Goal: Navigation & Orientation: Find specific page/section

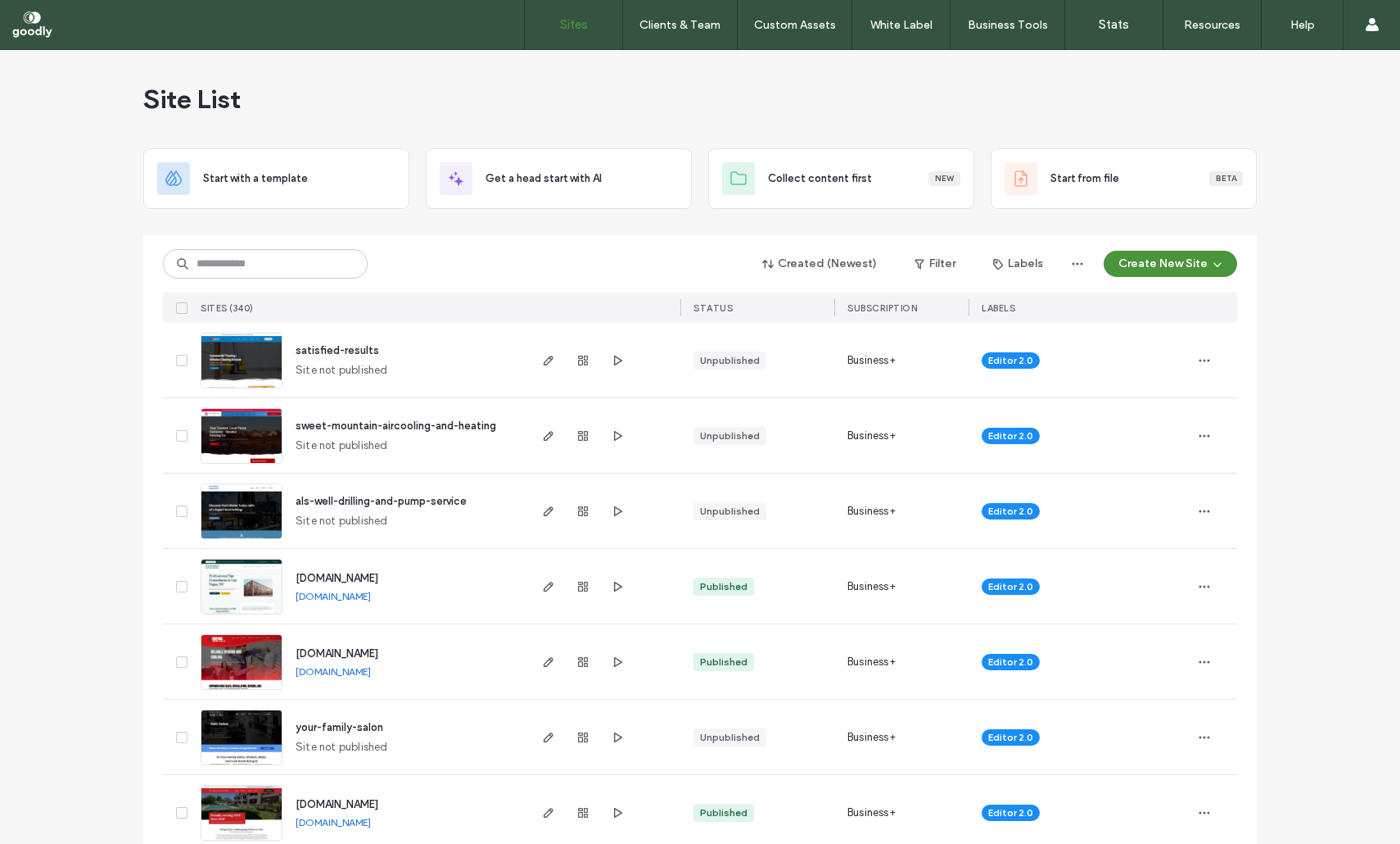
click at [339, 576] on span "[DOMAIN_NAME]" at bounding box center [337, 578] width 83 height 13
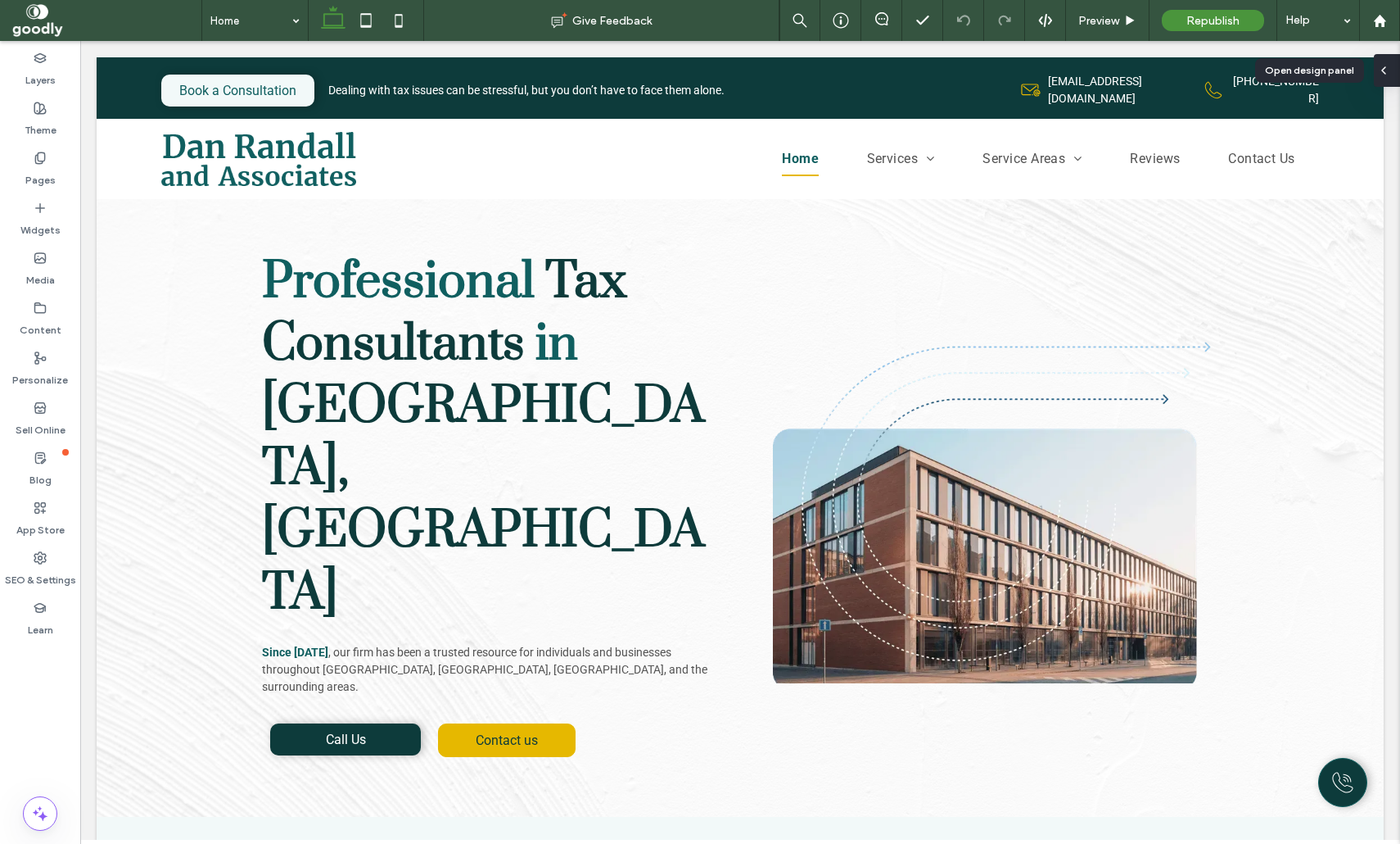
click at [1390, 79] on div at bounding box center [1387, 70] width 26 height 32
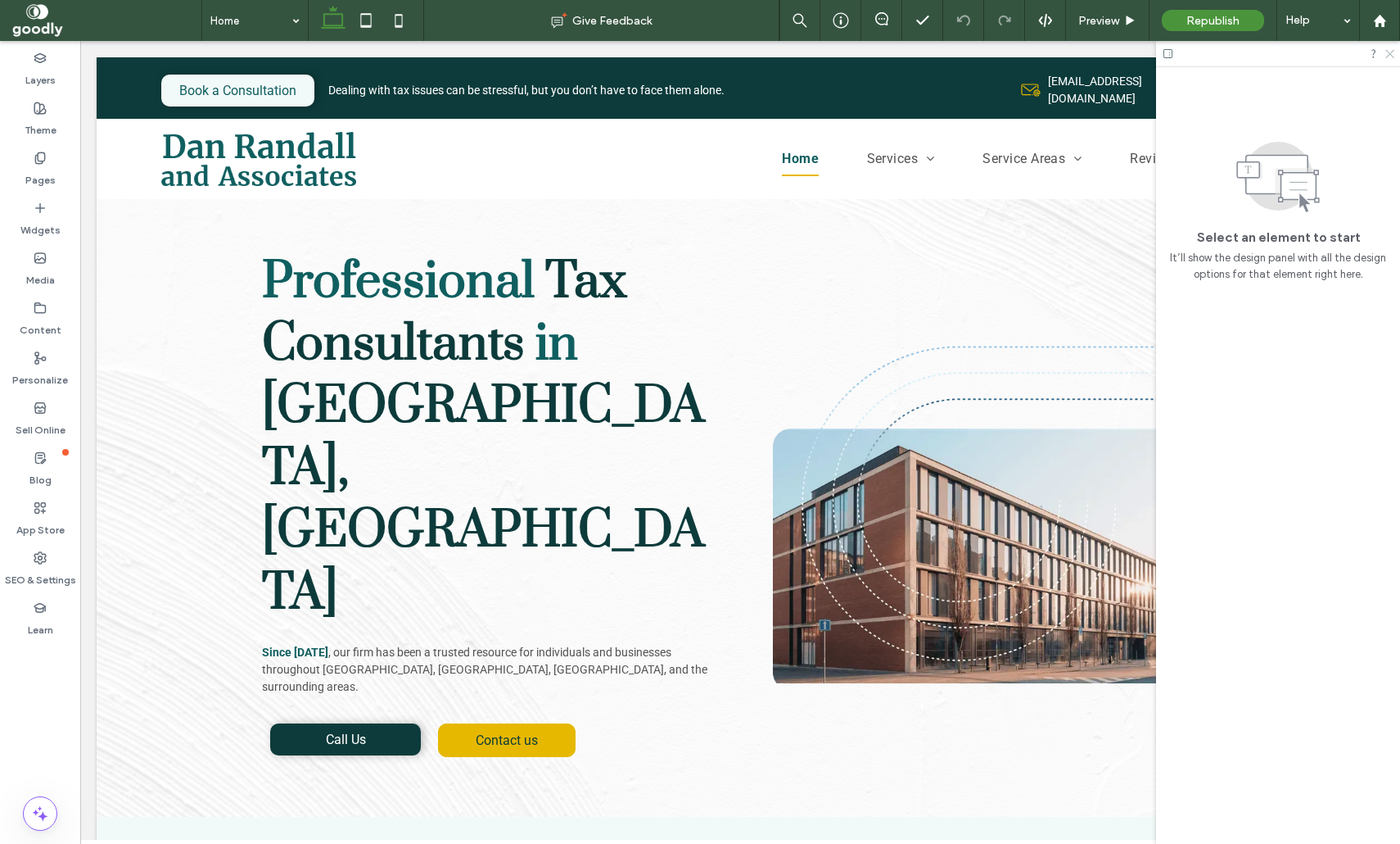
click at [1392, 55] on icon at bounding box center [1389, 53] width 11 height 11
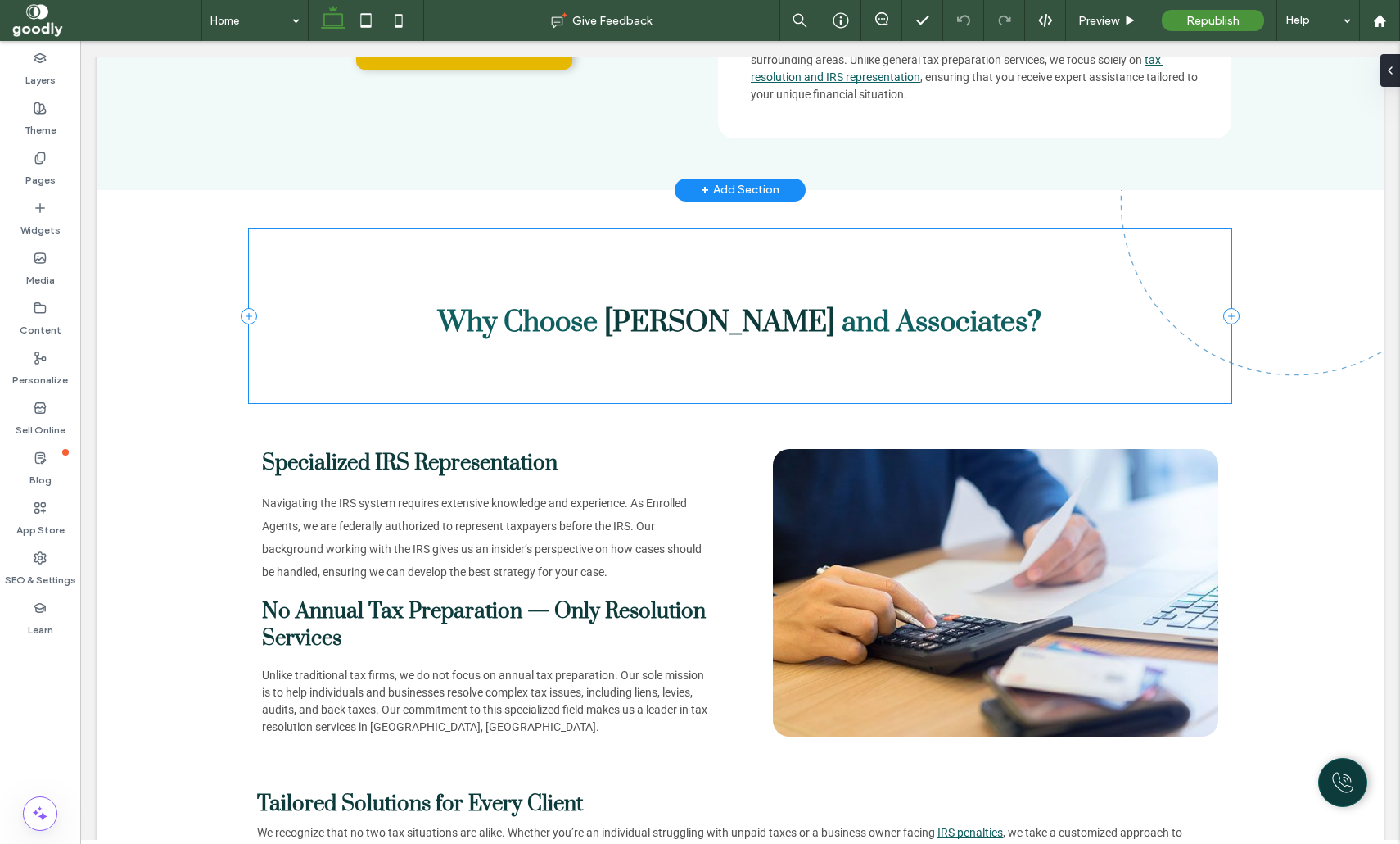
drag, startPoint x: 933, startPoint y: 422, endPoint x: 910, endPoint y: 390, distance: 39.4
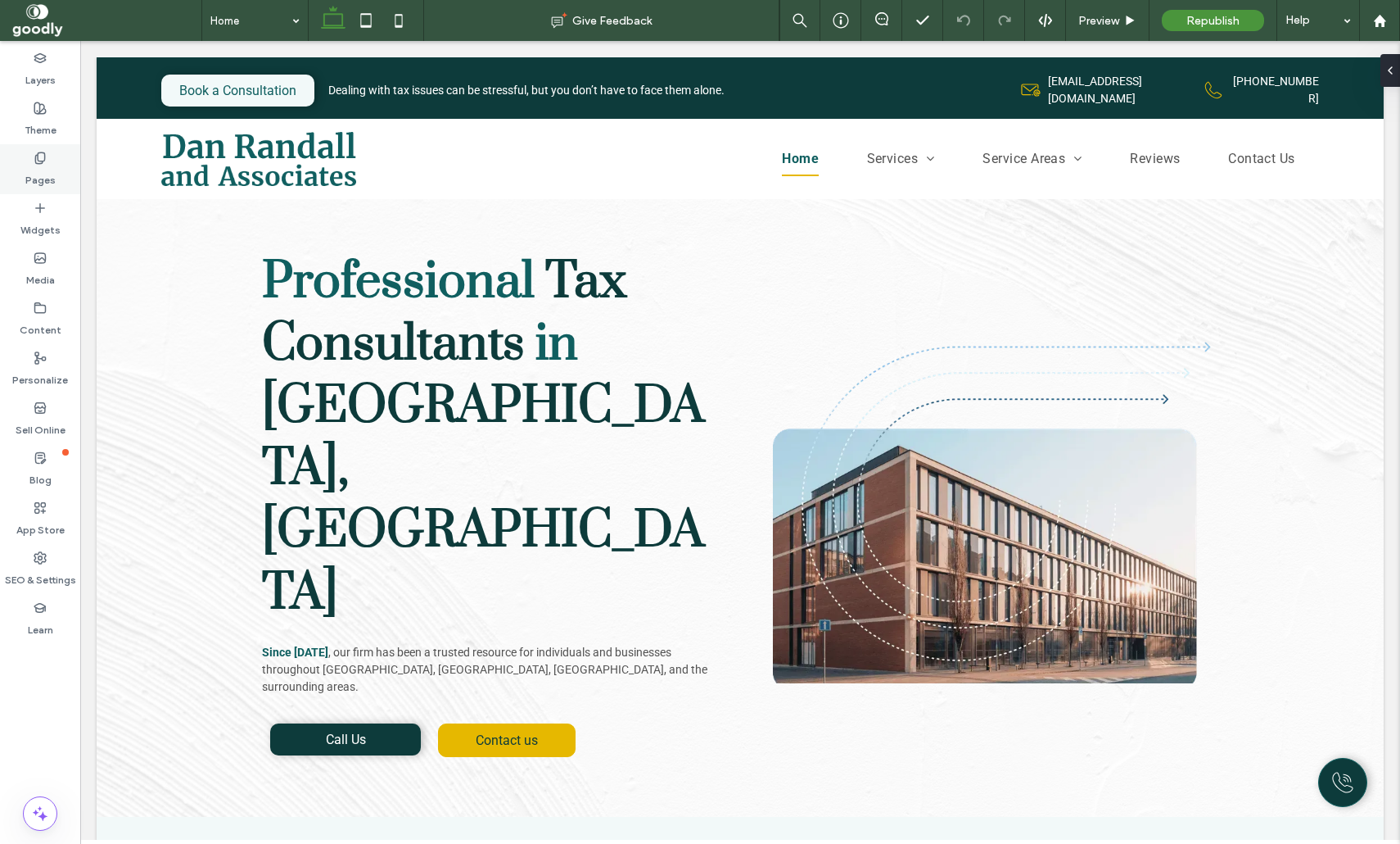
click at [45, 179] on label "Pages" at bounding box center [40, 176] width 31 height 23
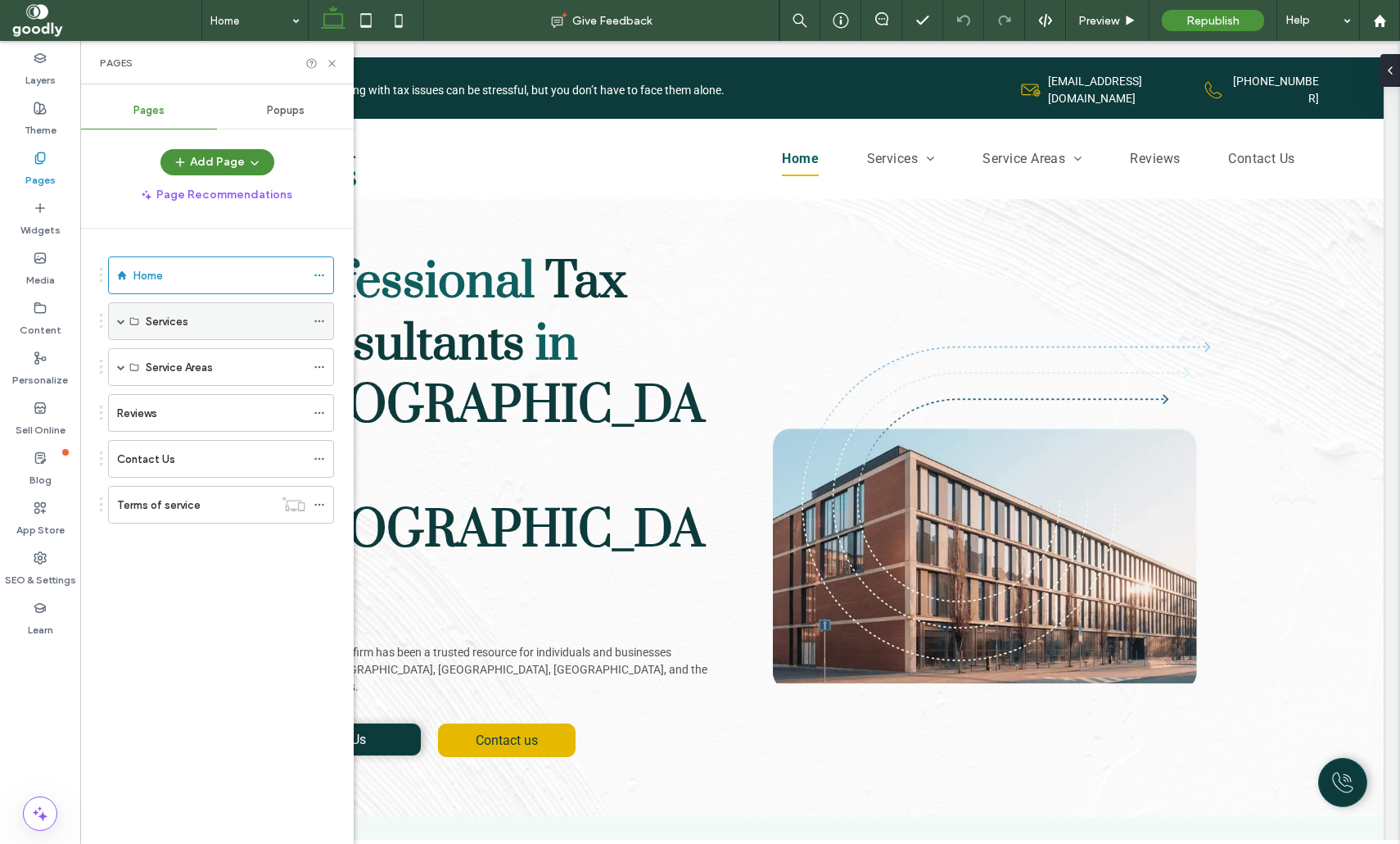
click at [119, 320] on span at bounding box center [120, 321] width 8 height 8
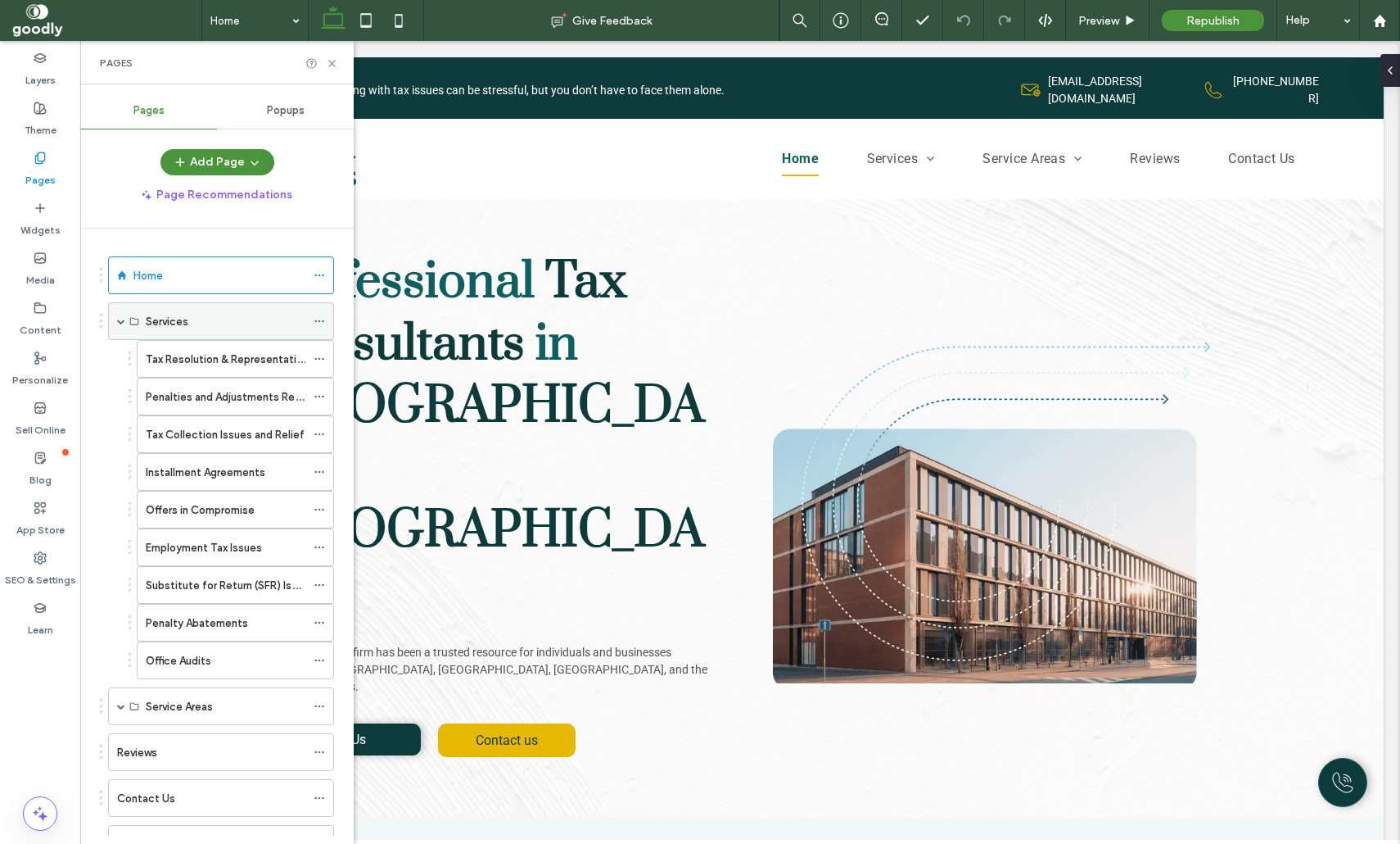
click at [120, 325] on span at bounding box center [120, 321] width 8 height 8
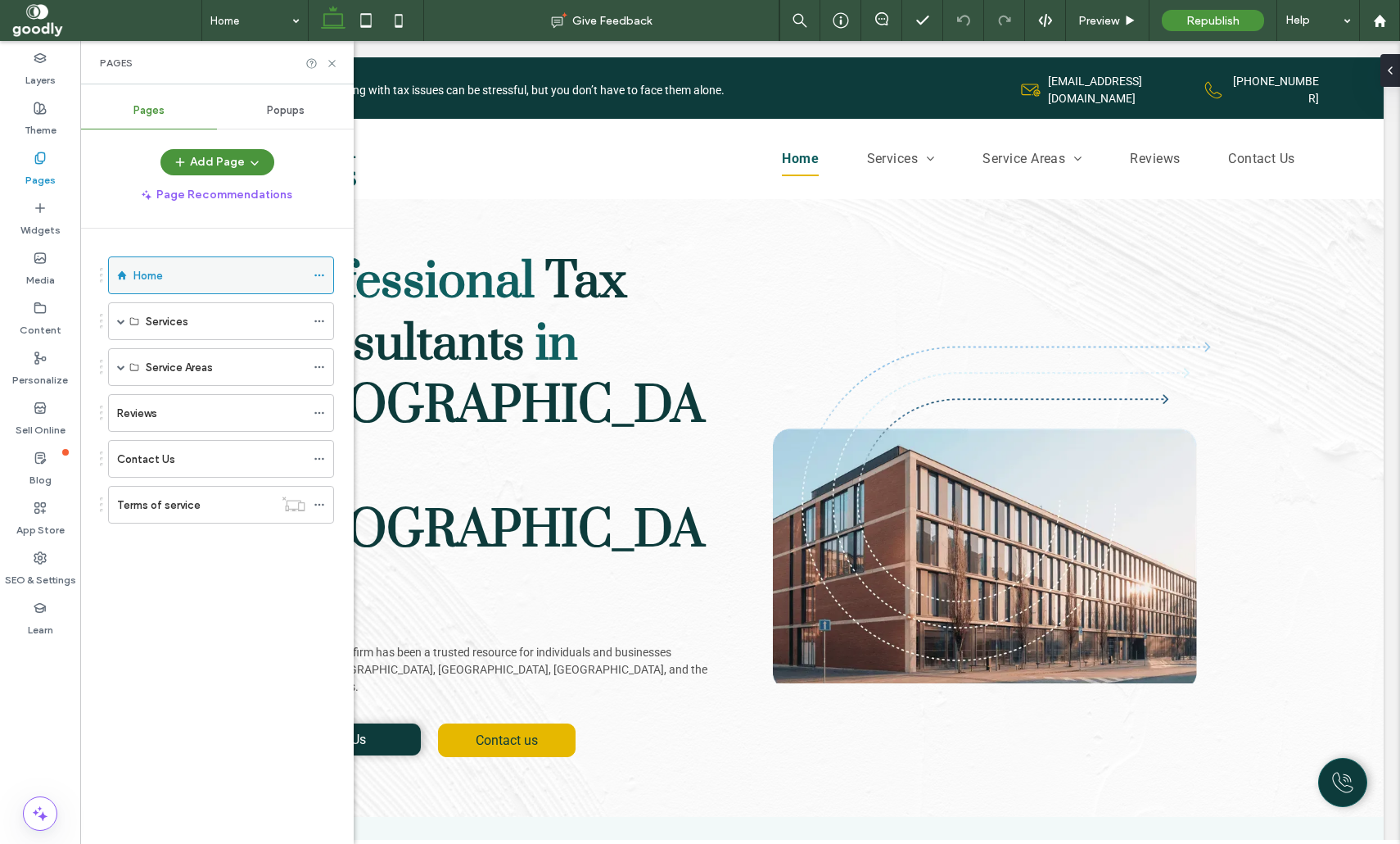
click at [120, 271] on icon at bounding box center [121, 275] width 10 height 10
click at [336, 60] on icon at bounding box center [332, 64] width 13 height 13
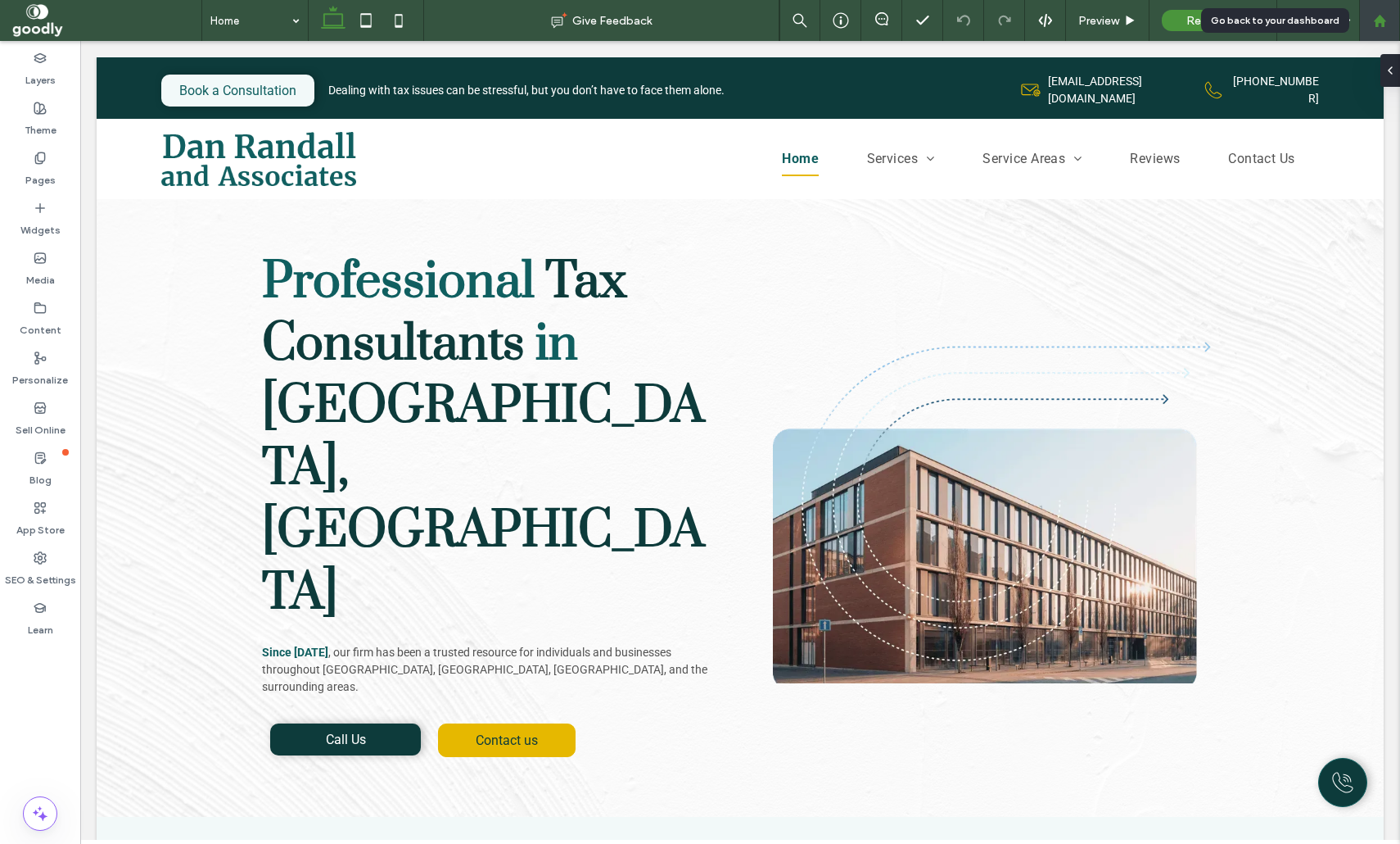
click at [1378, 23] on use at bounding box center [1379, 20] width 13 height 13
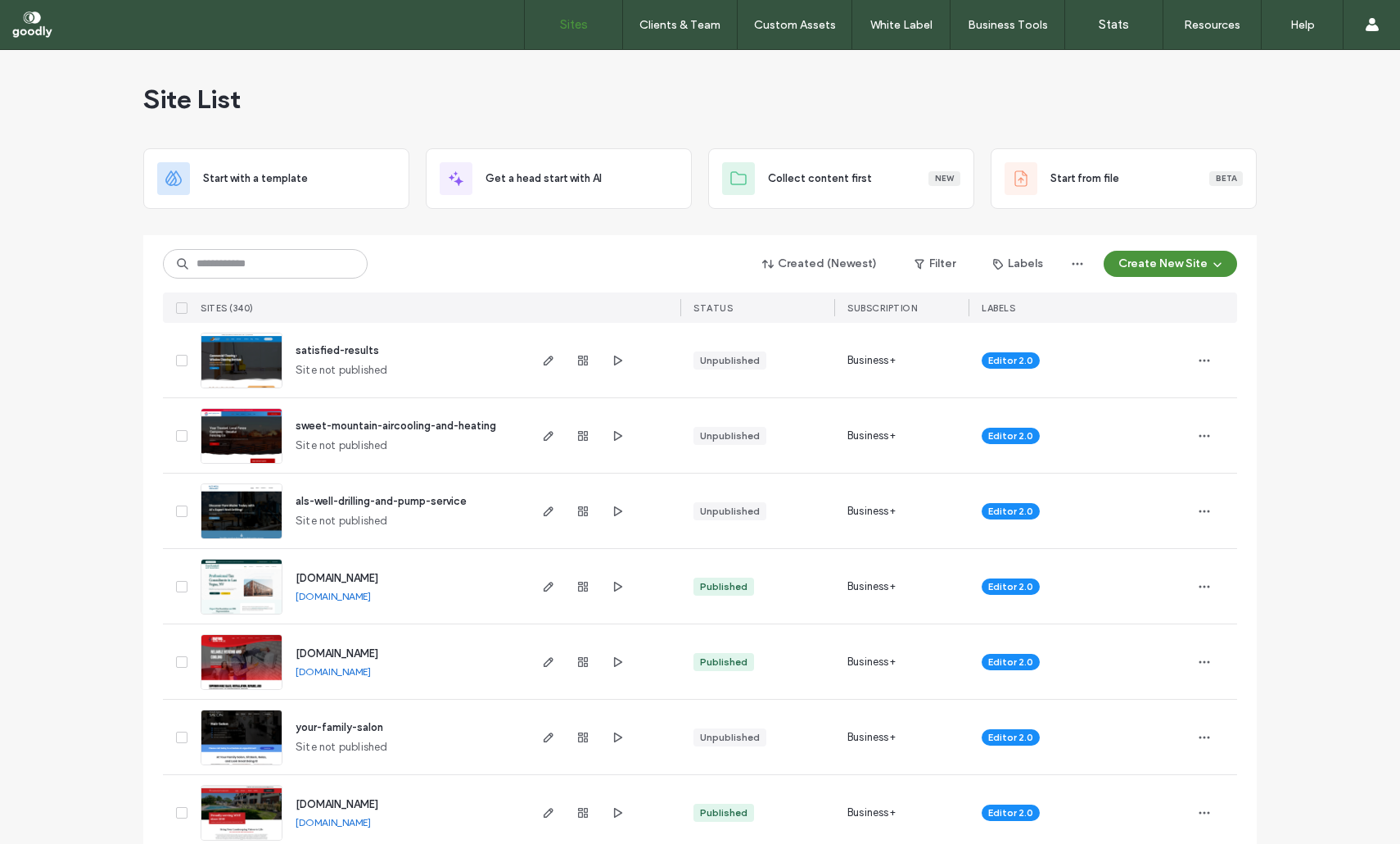
click at [352, 577] on span "[DOMAIN_NAME]" at bounding box center [337, 578] width 83 height 13
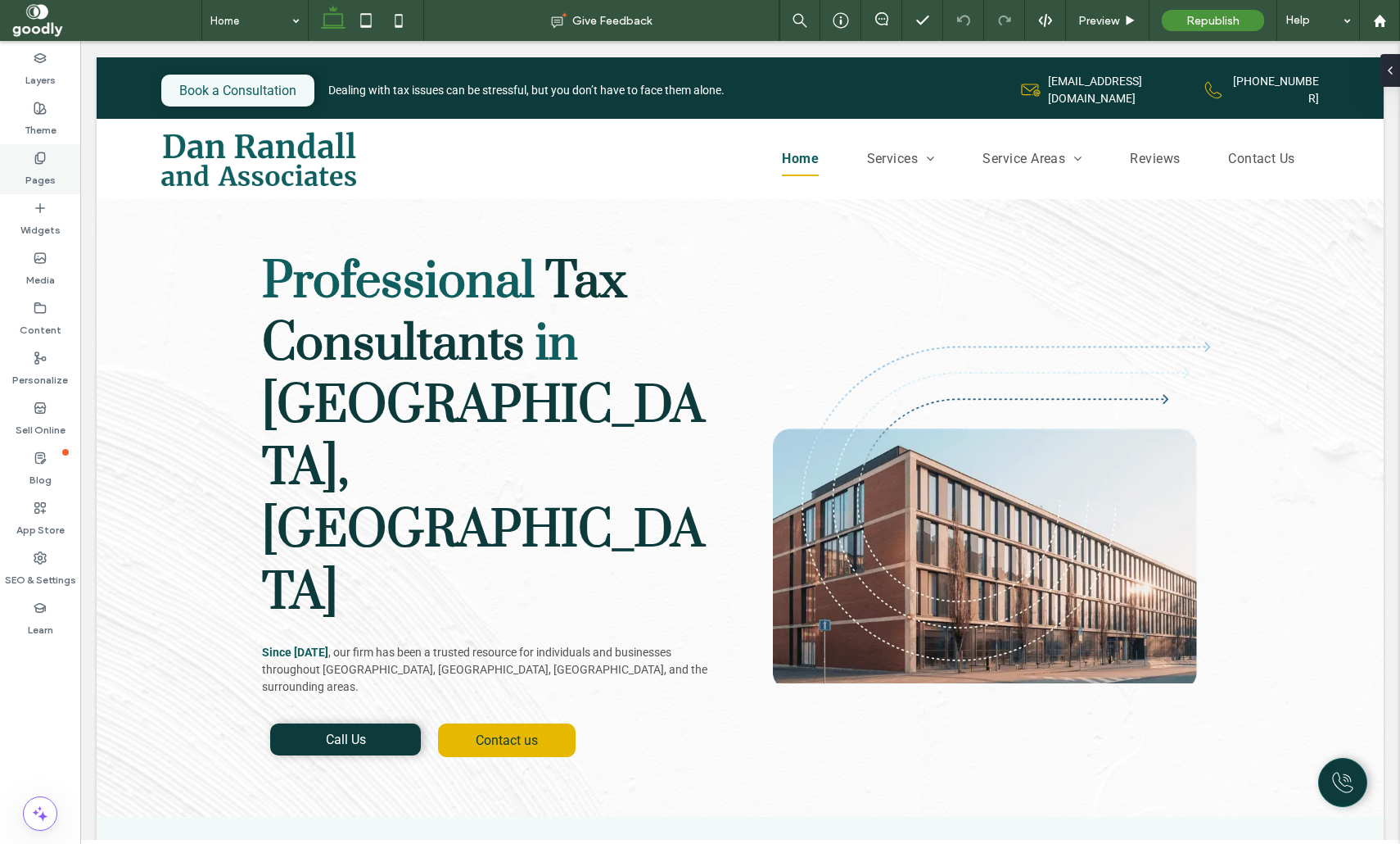
drag, startPoint x: 45, startPoint y: 173, endPoint x: 68, endPoint y: 181, distance: 24.4
click at [46, 173] on label "Pages" at bounding box center [40, 176] width 31 height 23
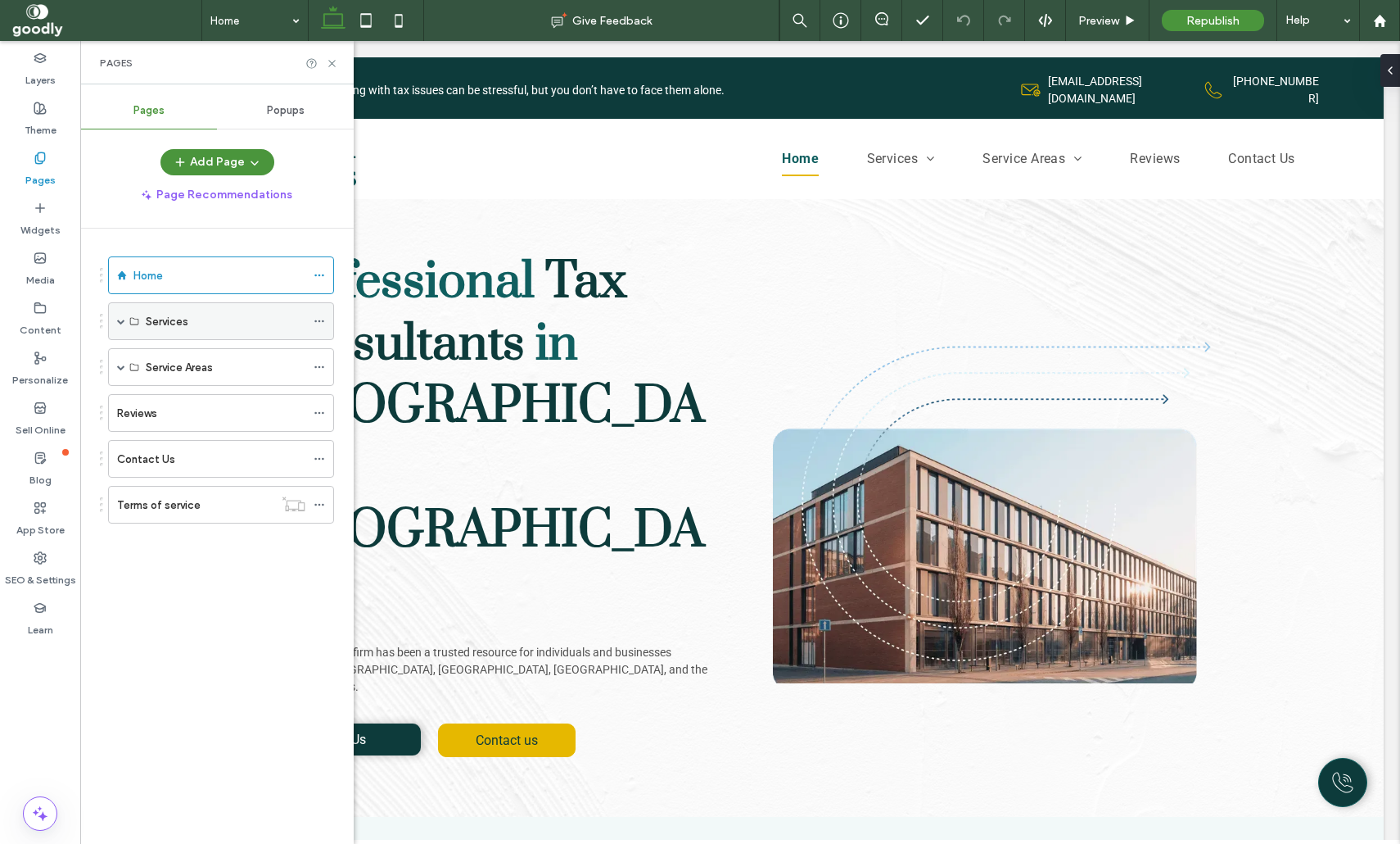
click at [118, 328] on span at bounding box center [120, 321] width 8 height 36
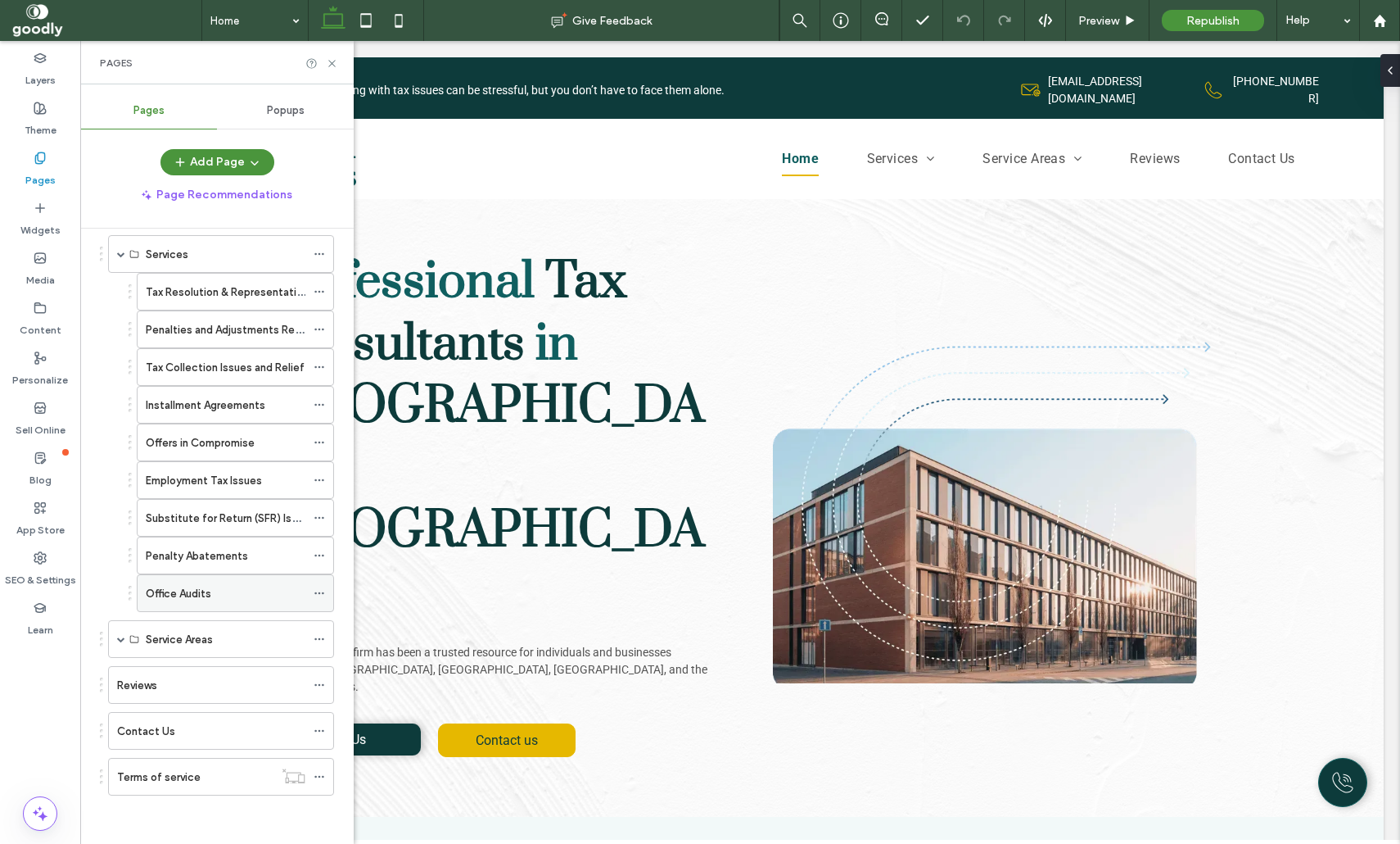
scroll to position [68, 0]
click at [219, 473] on label "Employment Tax Issues" at bounding box center [203, 480] width 116 height 29
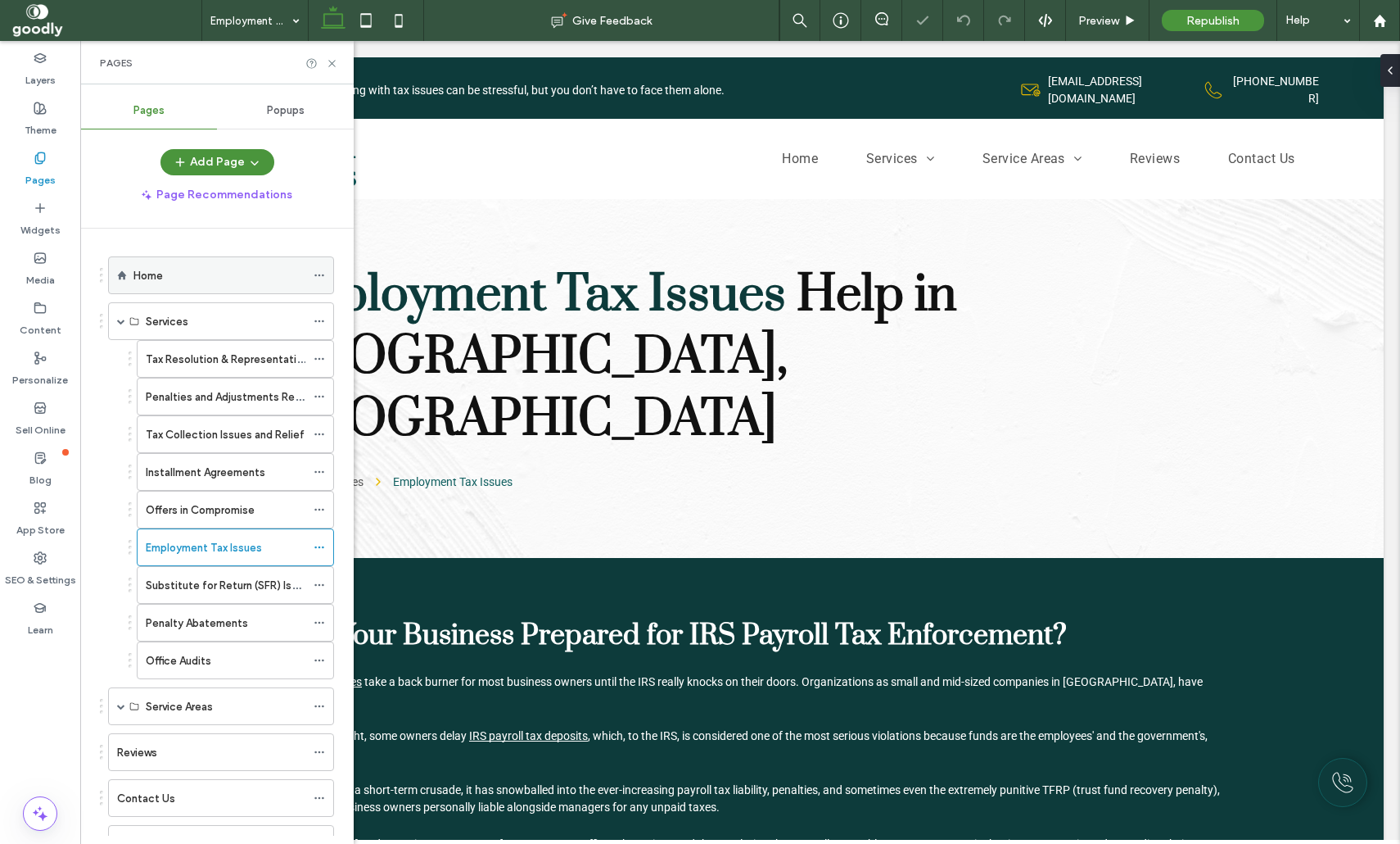
click at [161, 275] on label "Home" at bounding box center [148, 276] width 30 height 29
click at [331, 65] on use at bounding box center [331, 63] width 6 height 6
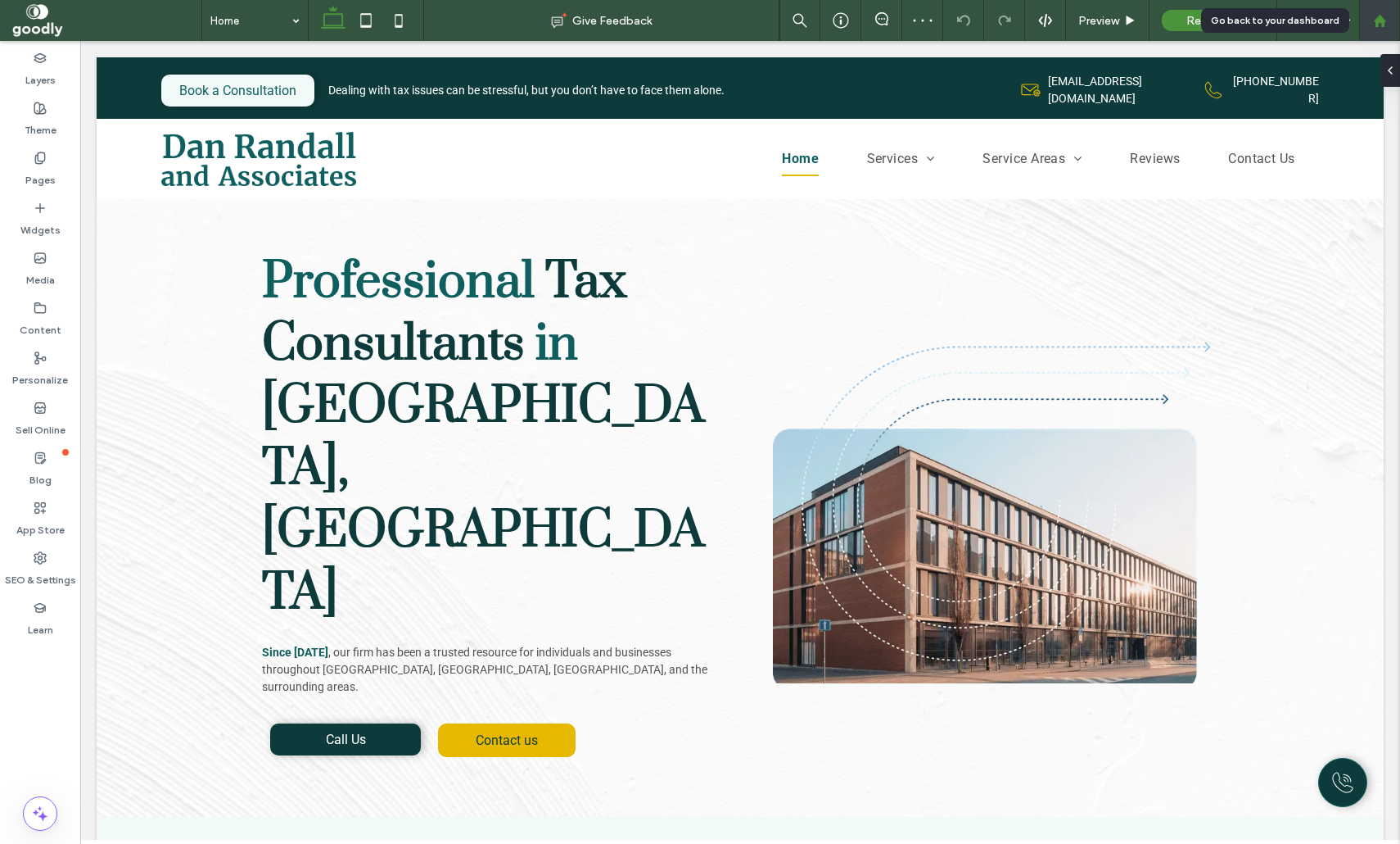
click at [1380, 22] on use at bounding box center [1379, 20] width 13 height 13
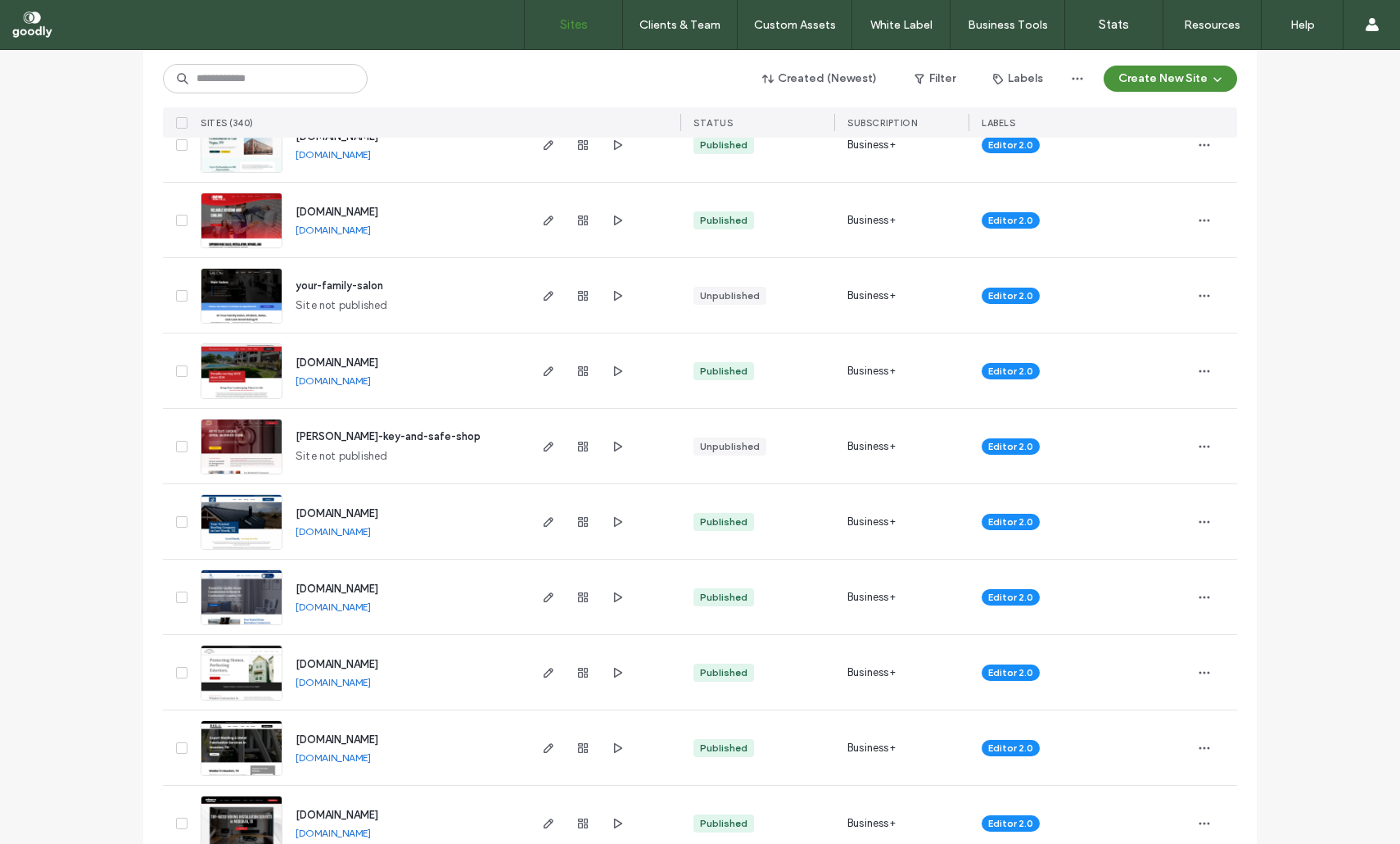
scroll to position [442, 0]
click at [362, 365] on span "[DOMAIN_NAME]" at bounding box center [337, 362] width 83 height 13
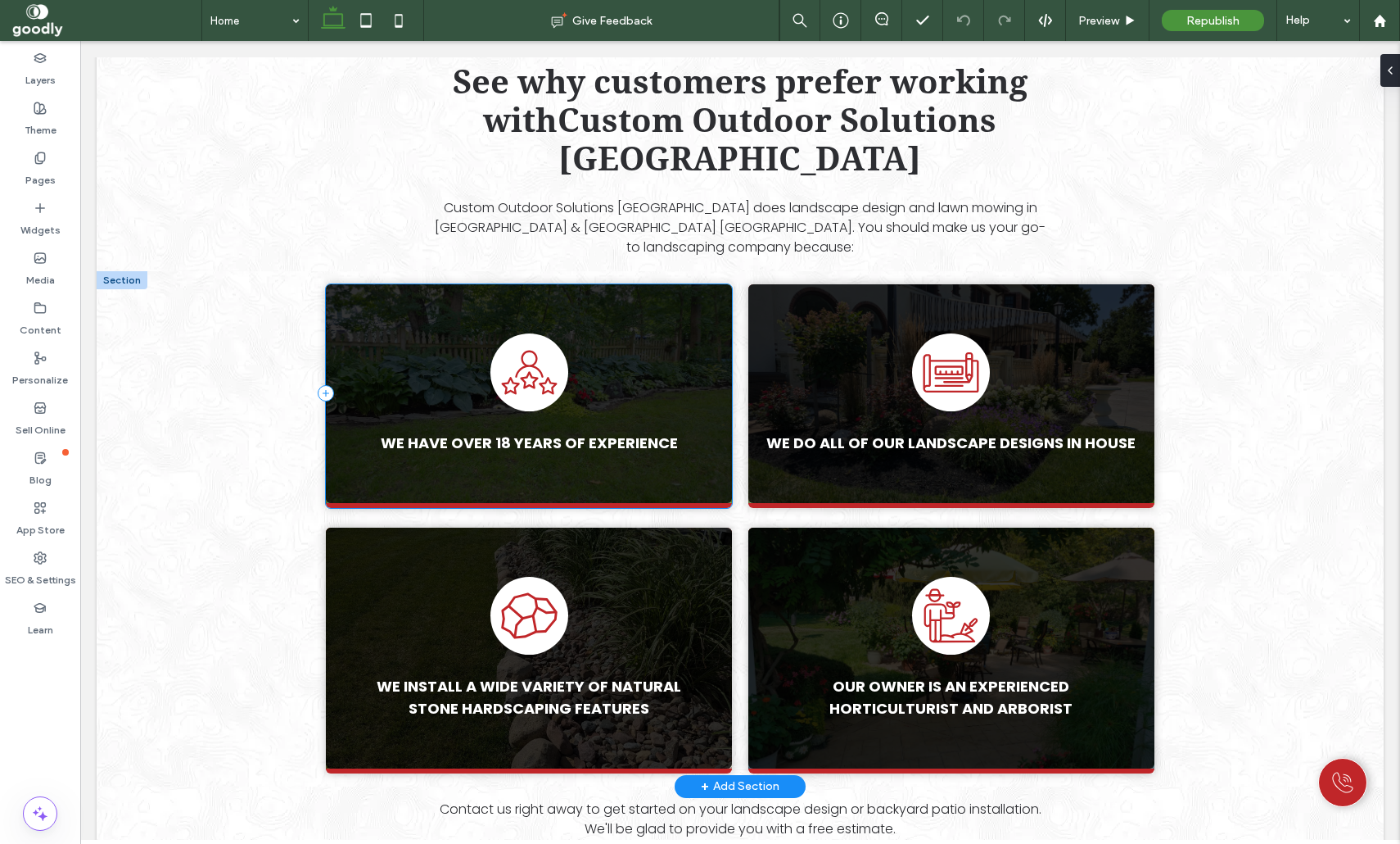
click at [493, 418] on div "We have over 18 years of experience" at bounding box center [529, 395] width 406 height 224
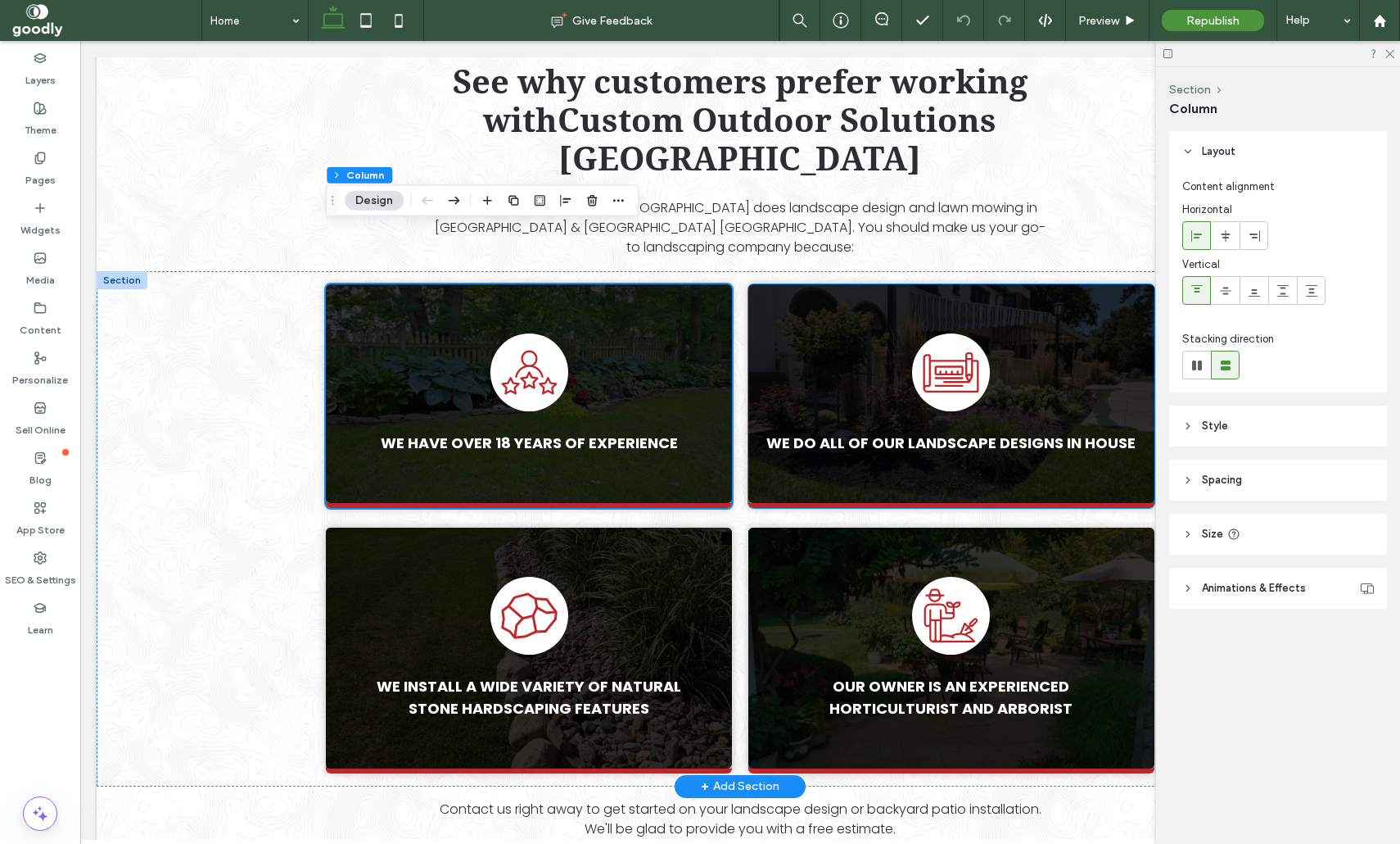
click at [790, 432] on div "We do all of our landscape designs in house" at bounding box center [952, 395] width 406 height 224
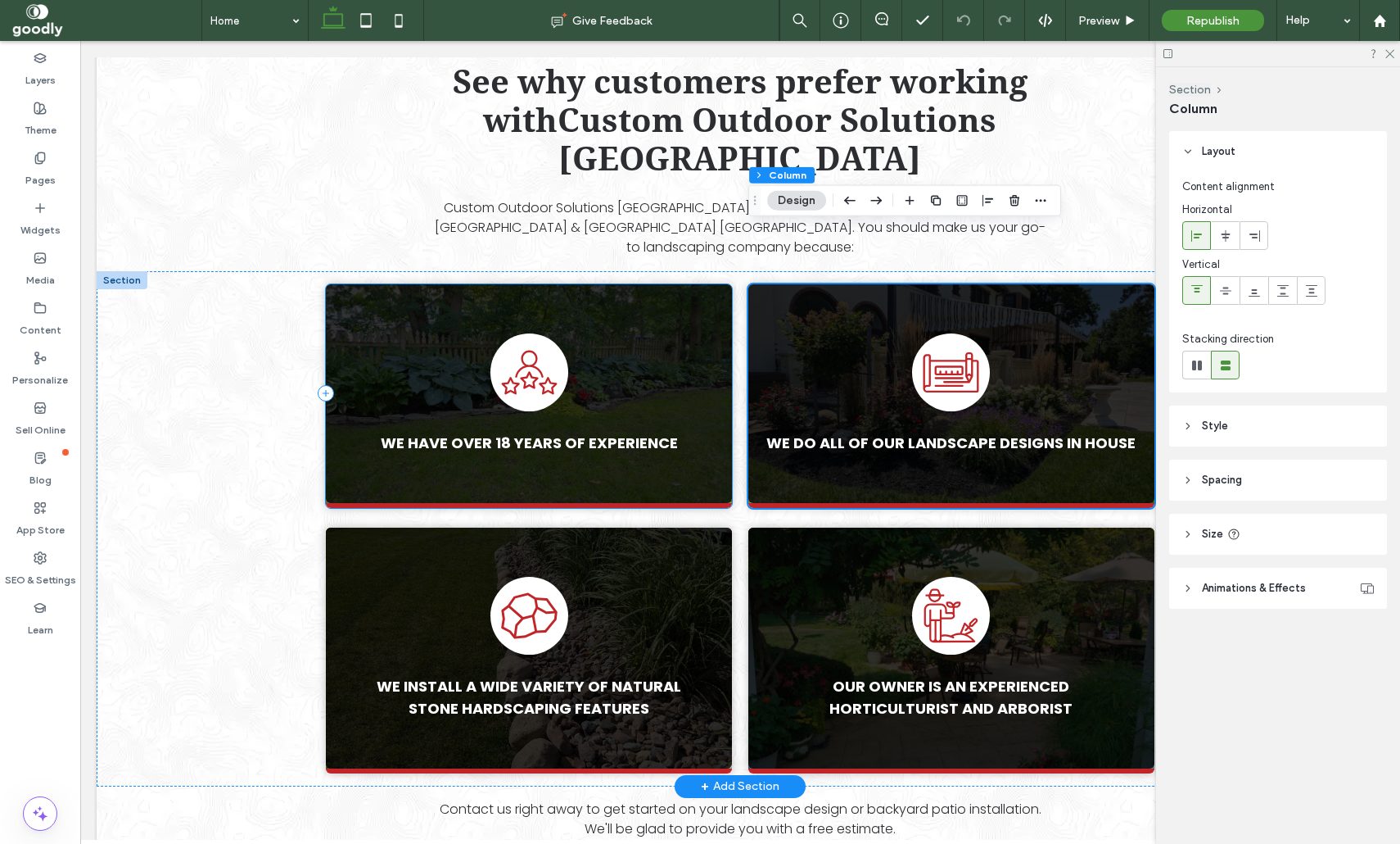
click at [724, 425] on div "We have over 18 years of experience" at bounding box center [529, 395] width 406 height 224
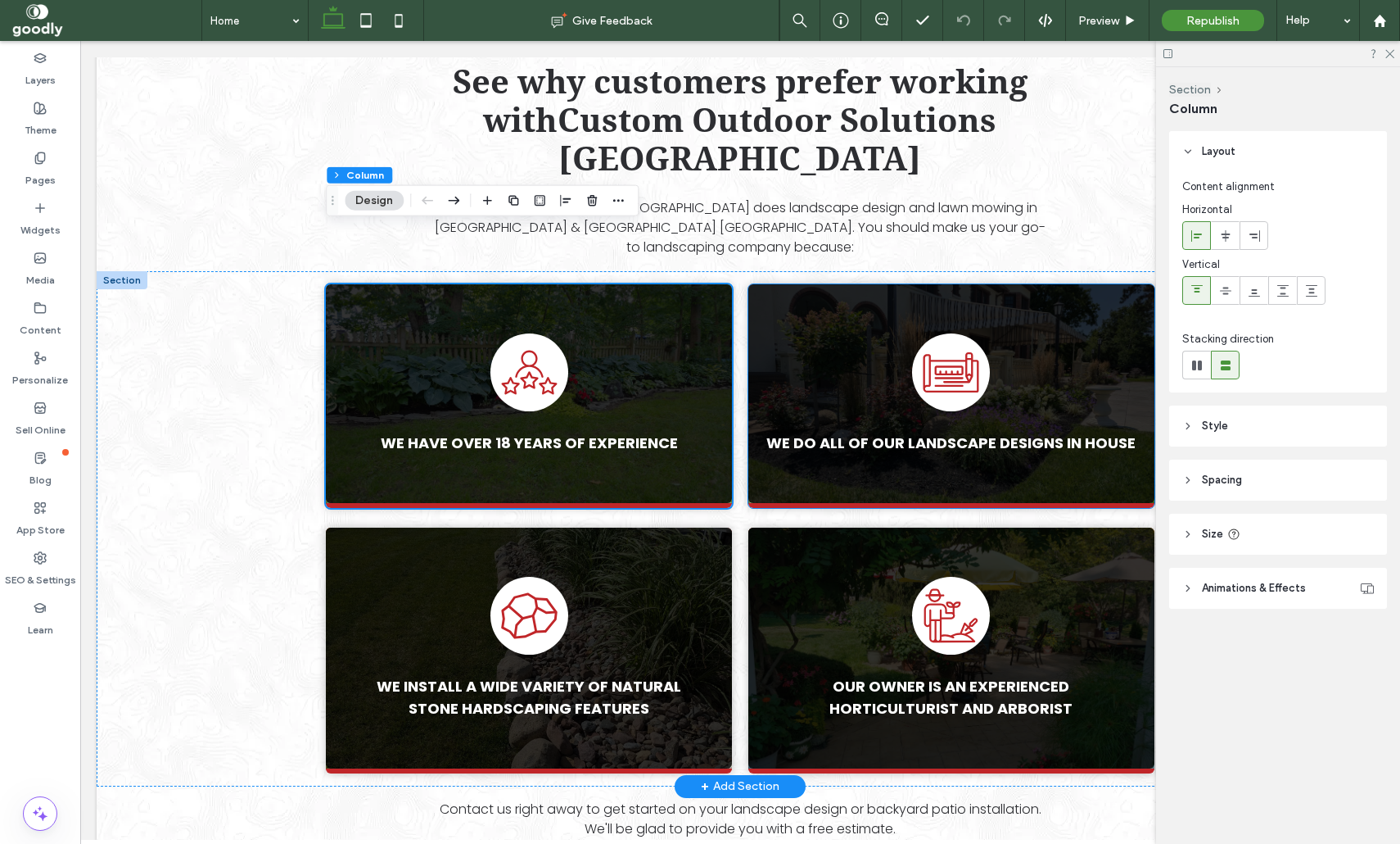
click at [778, 427] on div "We do all of our landscape designs in house" at bounding box center [952, 395] width 406 height 224
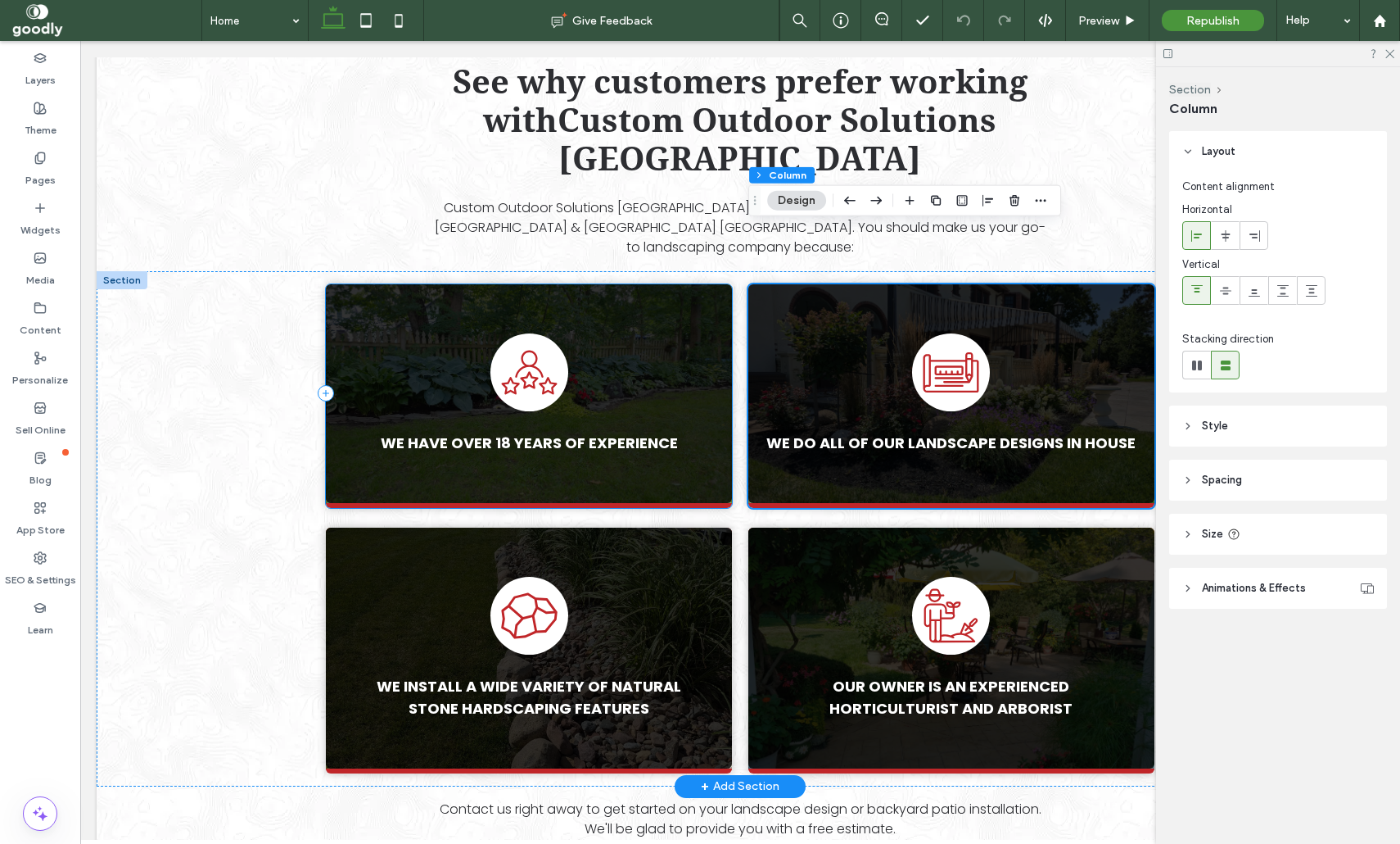
click at [663, 427] on div "We have over 18 years of experience" at bounding box center [529, 395] width 406 height 224
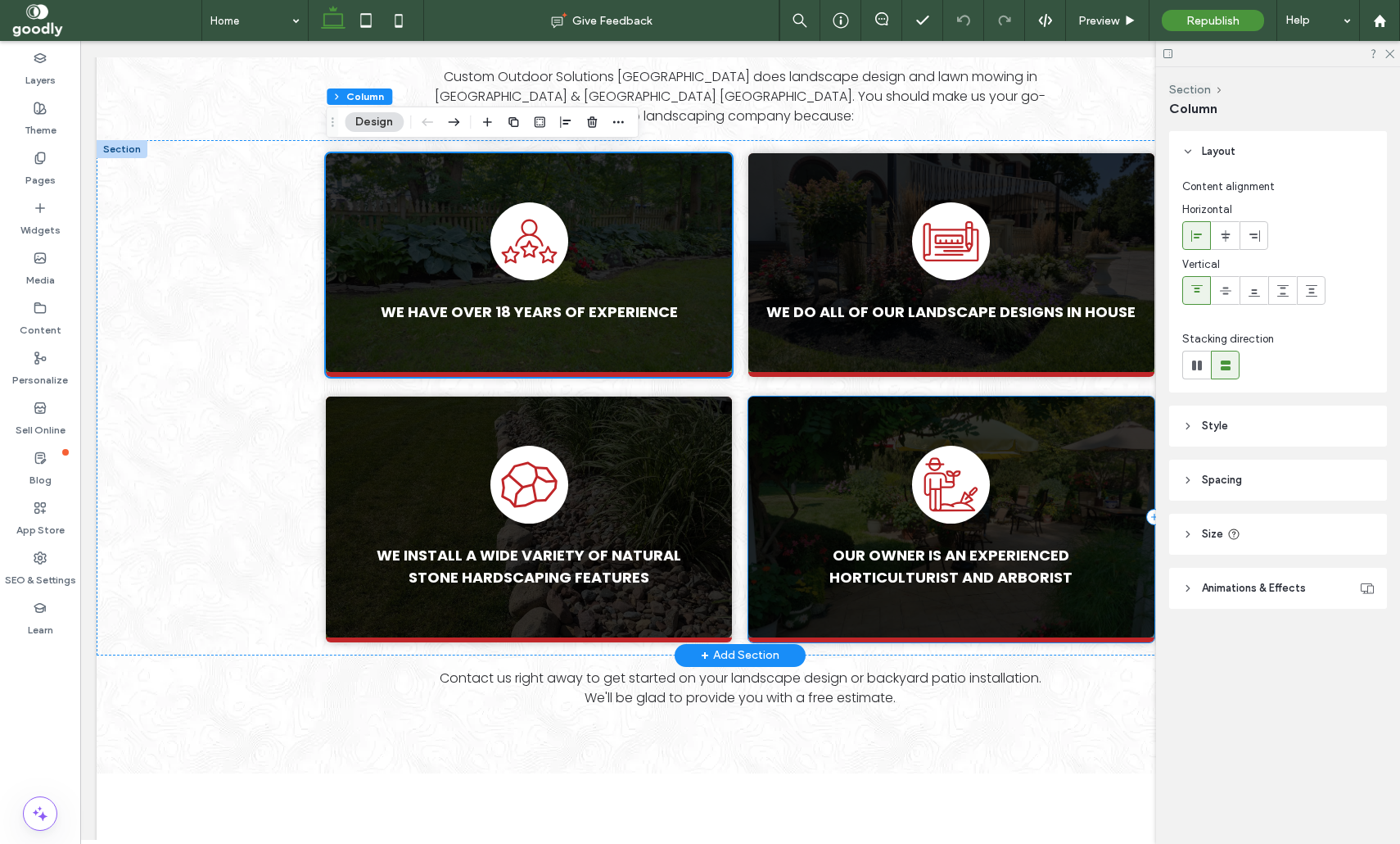
scroll to position [1103, 0]
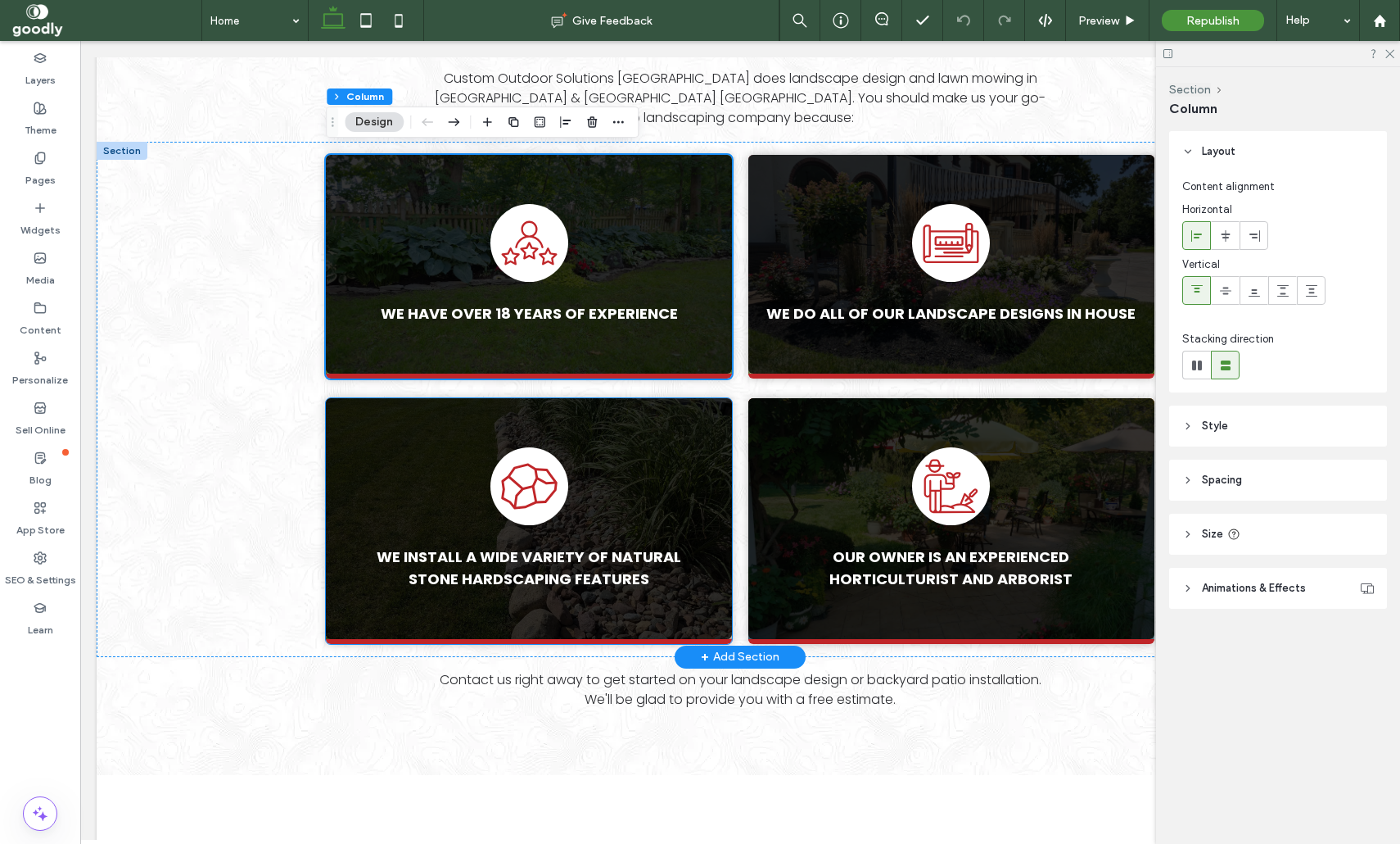
click at [686, 401] on div "We install a wide variety of natural stone hardscaping features" at bounding box center [529, 520] width 406 height 245
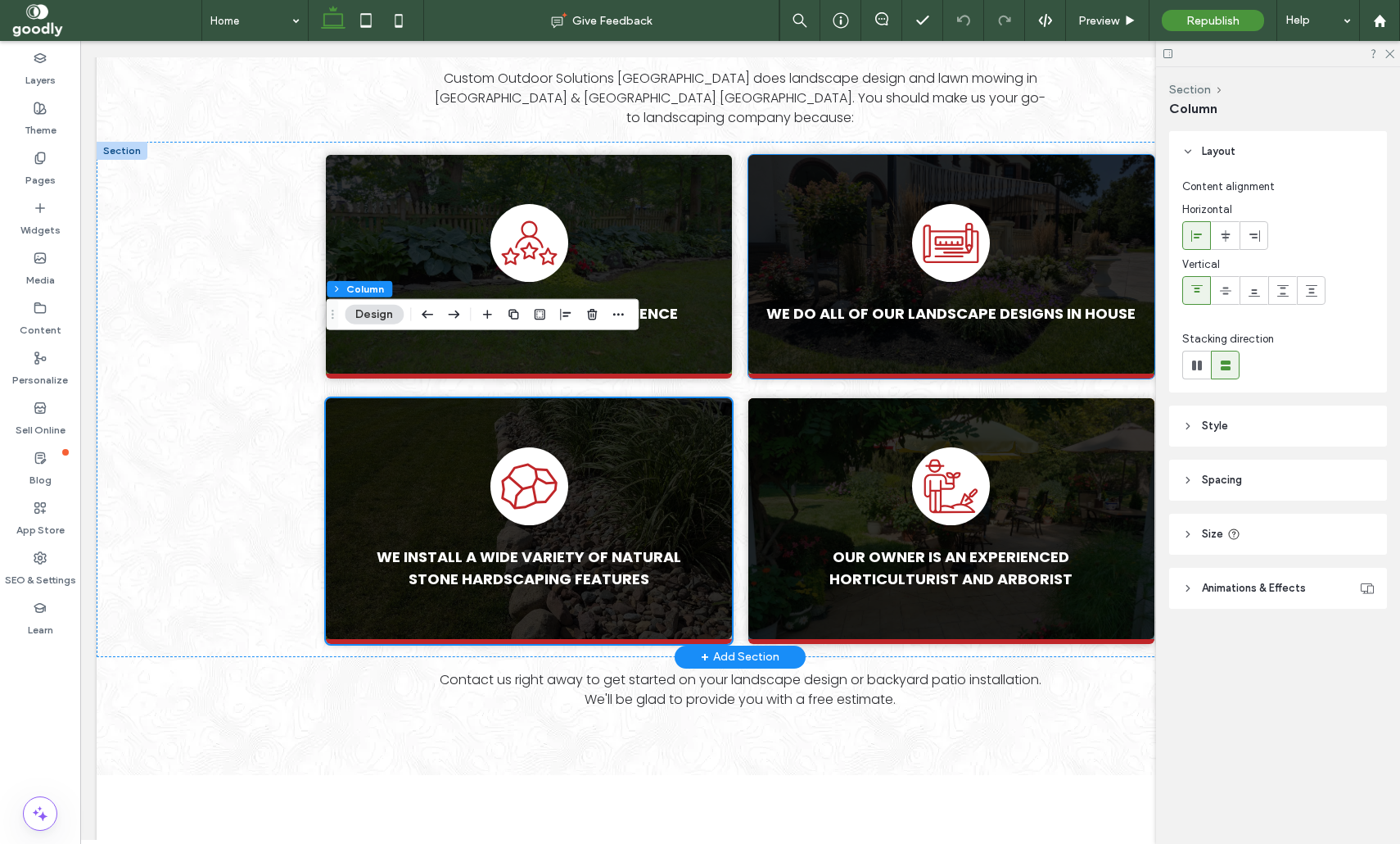
click at [775, 171] on div "We do all of our landscape designs in house" at bounding box center [952, 266] width 406 height 224
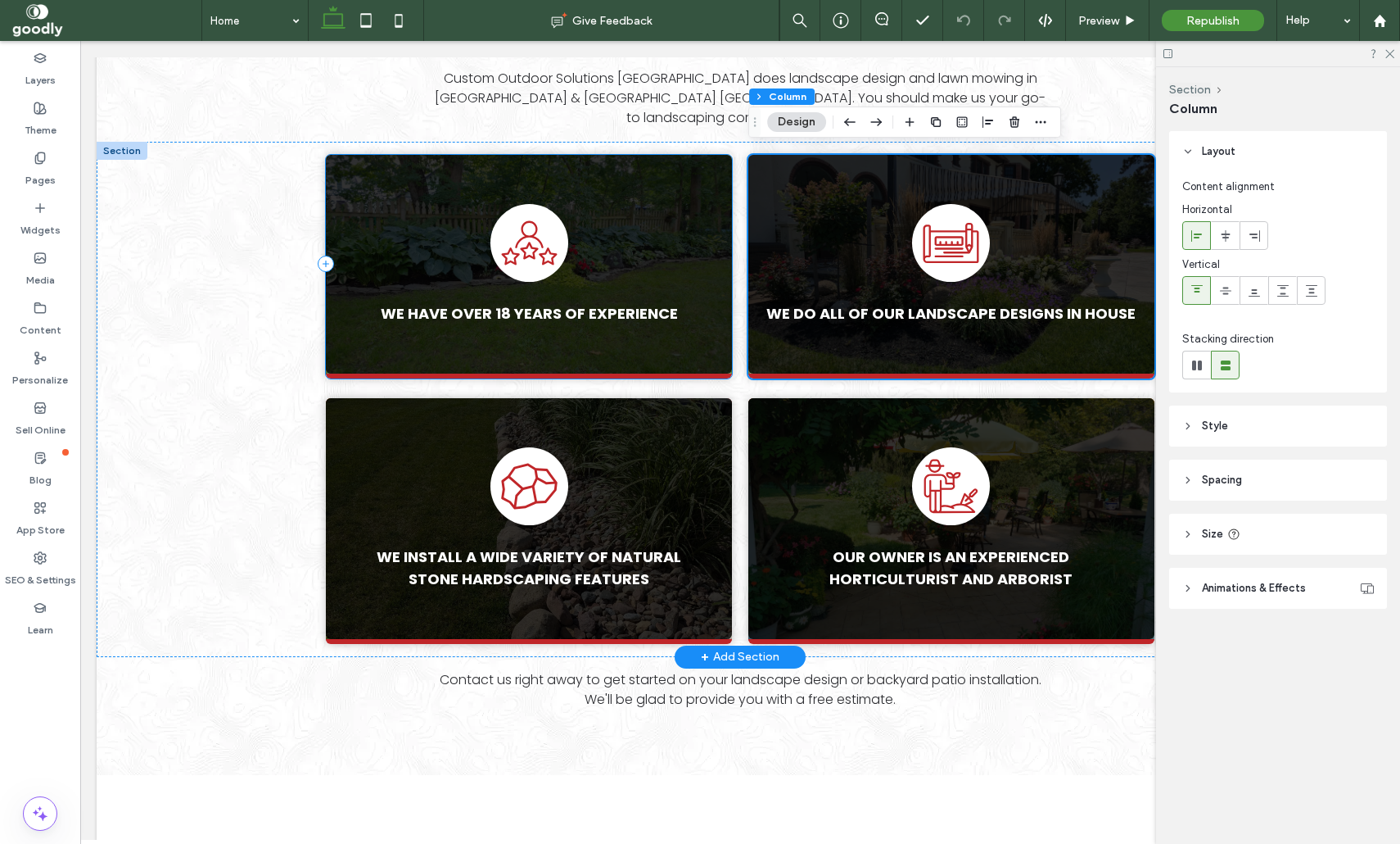
click at [656, 180] on div "We have over 18 years of experience" at bounding box center [529, 266] width 406 height 224
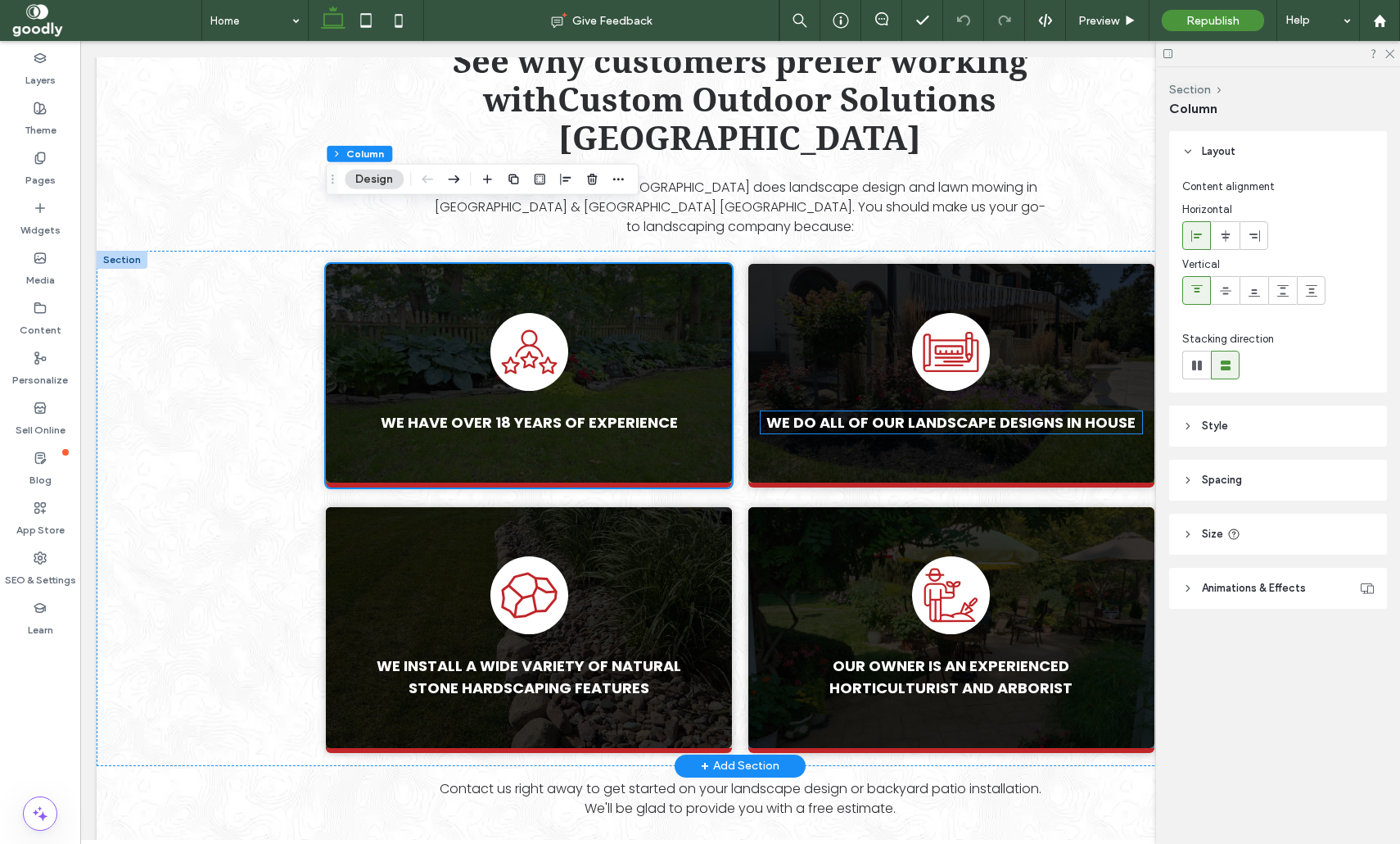
scroll to position [994, 0]
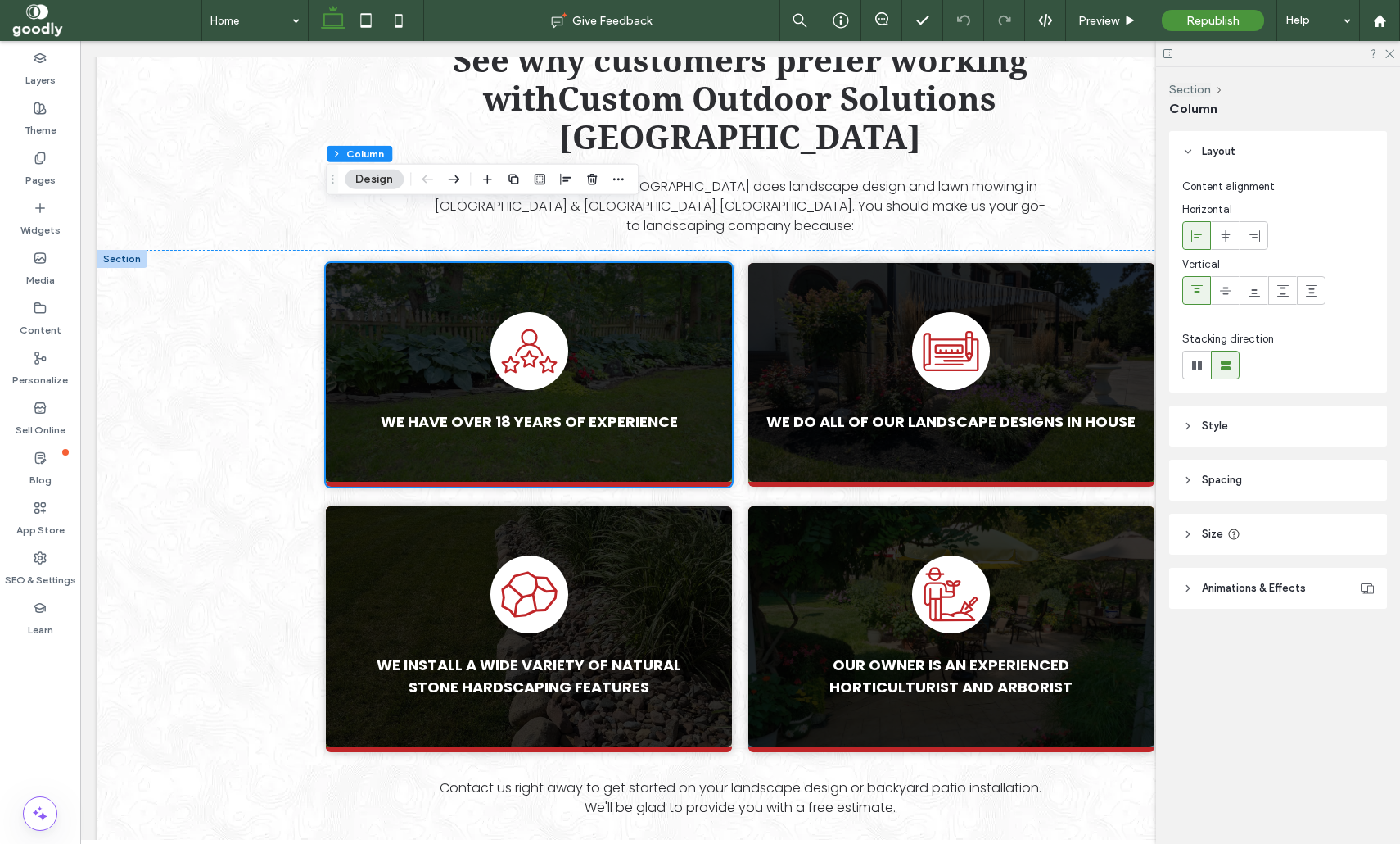
click at [1391, 58] on div at bounding box center [1279, 54] width 244 height 25
click at [1393, 53] on icon at bounding box center [1389, 53] width 11 height 11
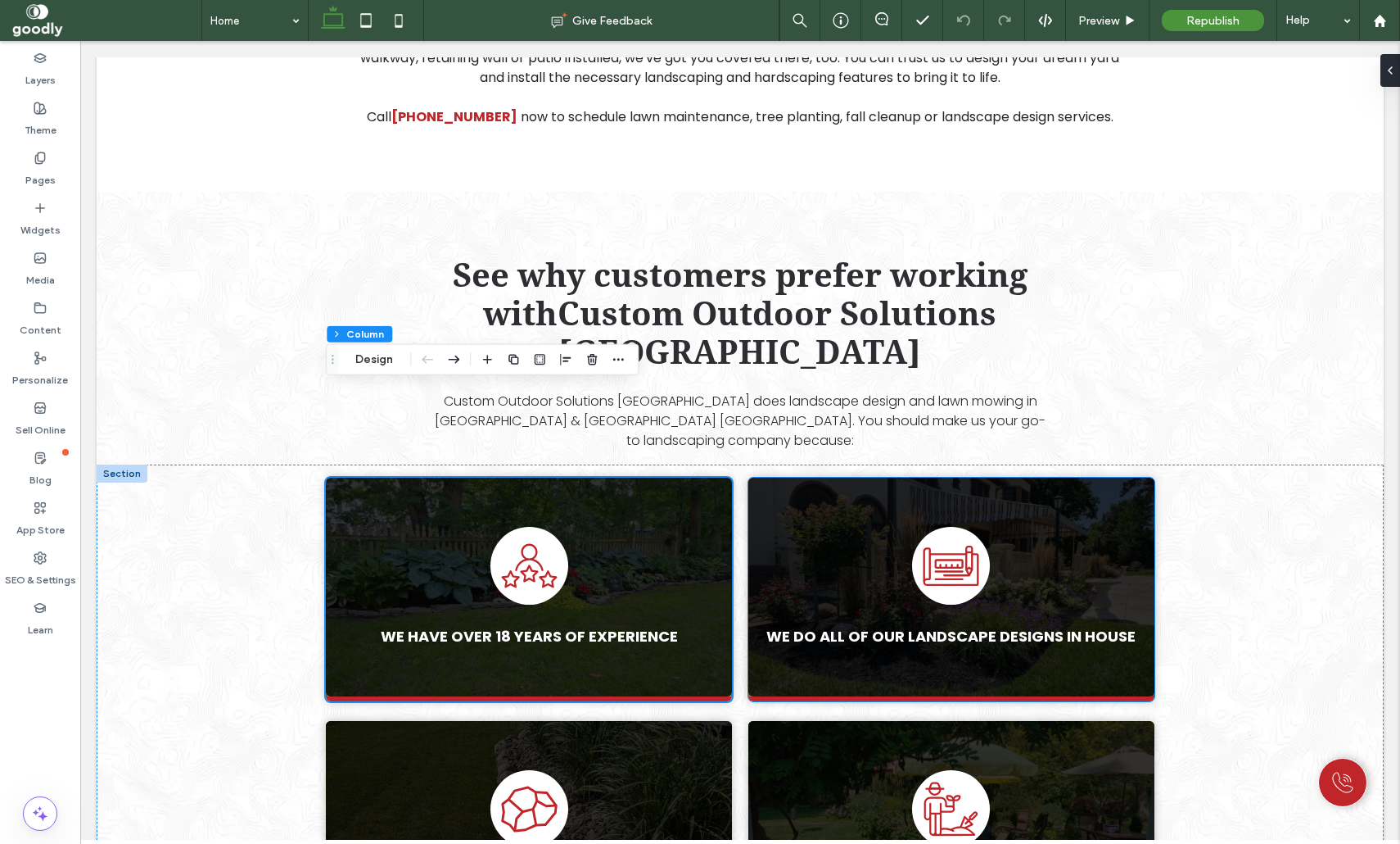
scroll to position [778, 0]
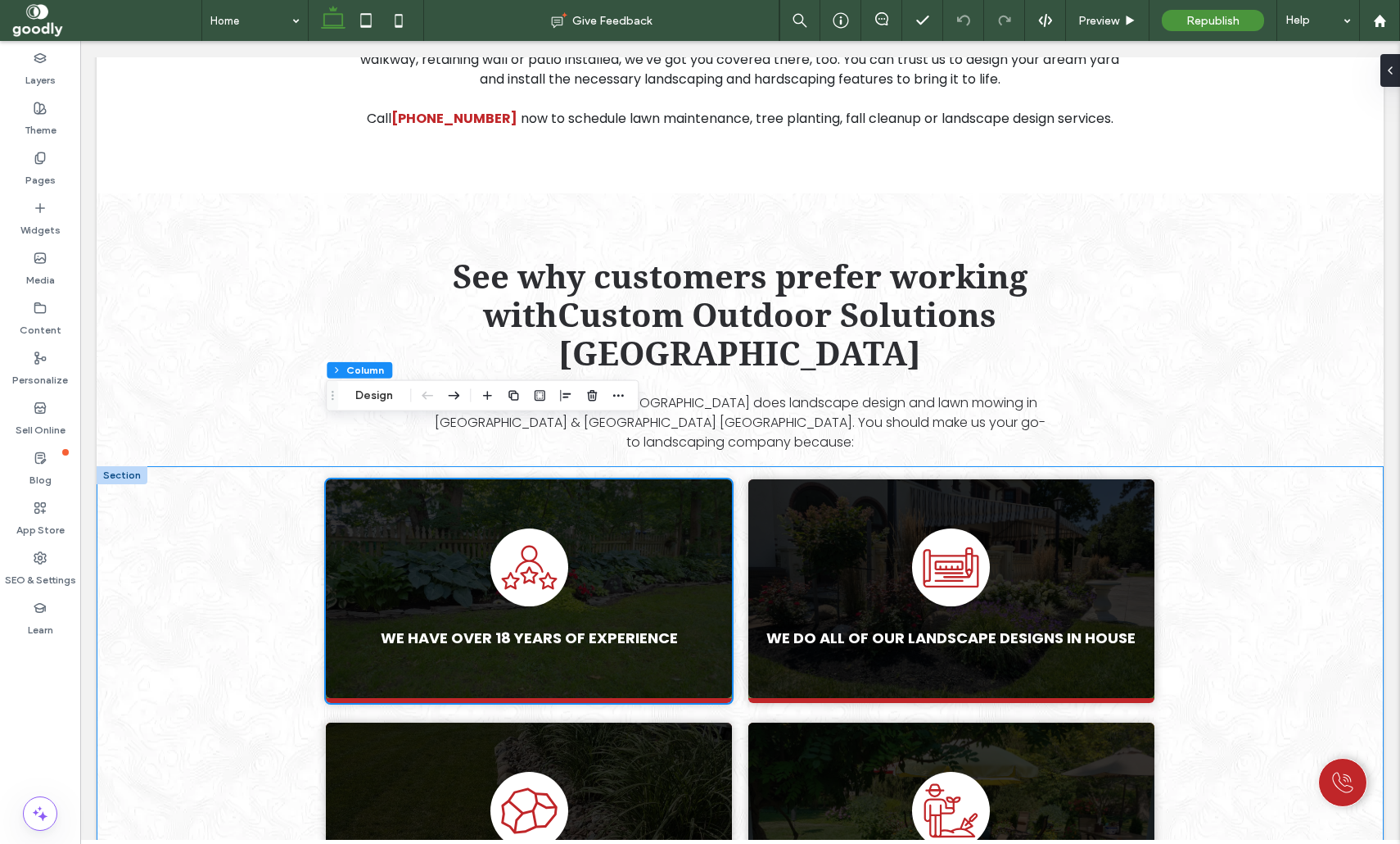
click at [199, 471] on div "We have over 18 years of experience We do all of our landscape designs in house…" at bounding box center [740, 724] width 1288 height 515
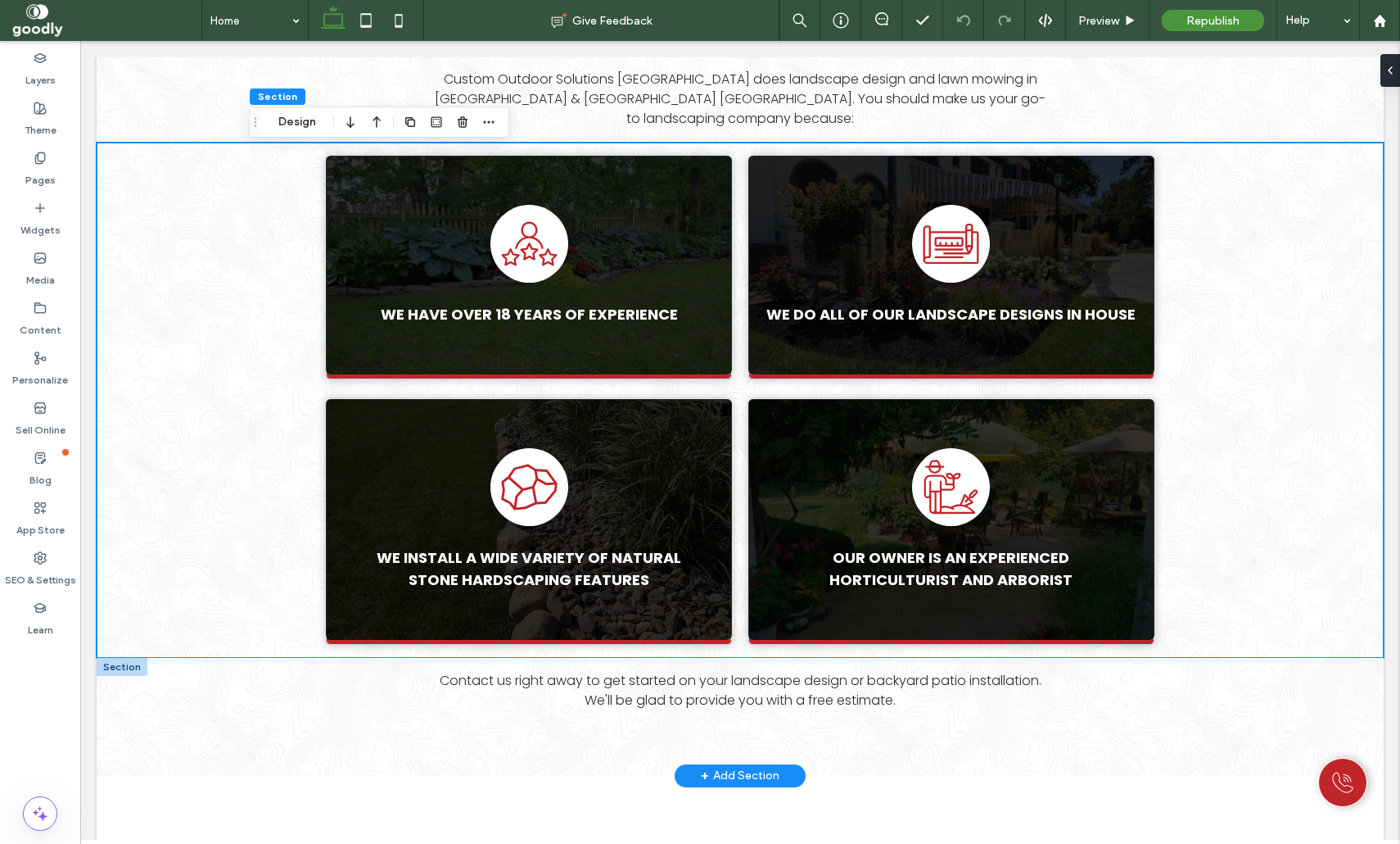
scroll to position [1103, 0]
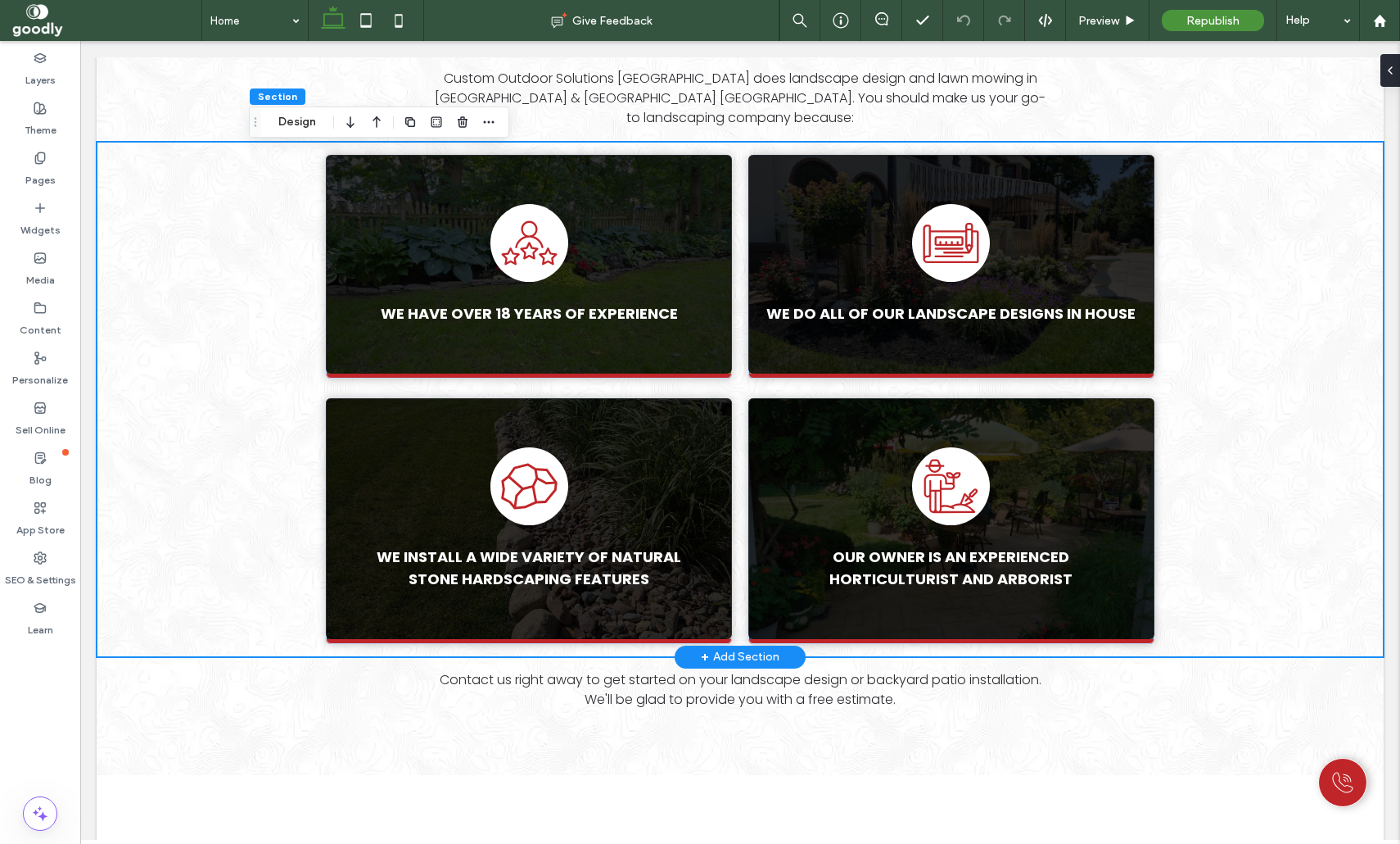
click at [747, 648] on div "+ Add Section" at bounding box center [740, 657] width 78 height 18
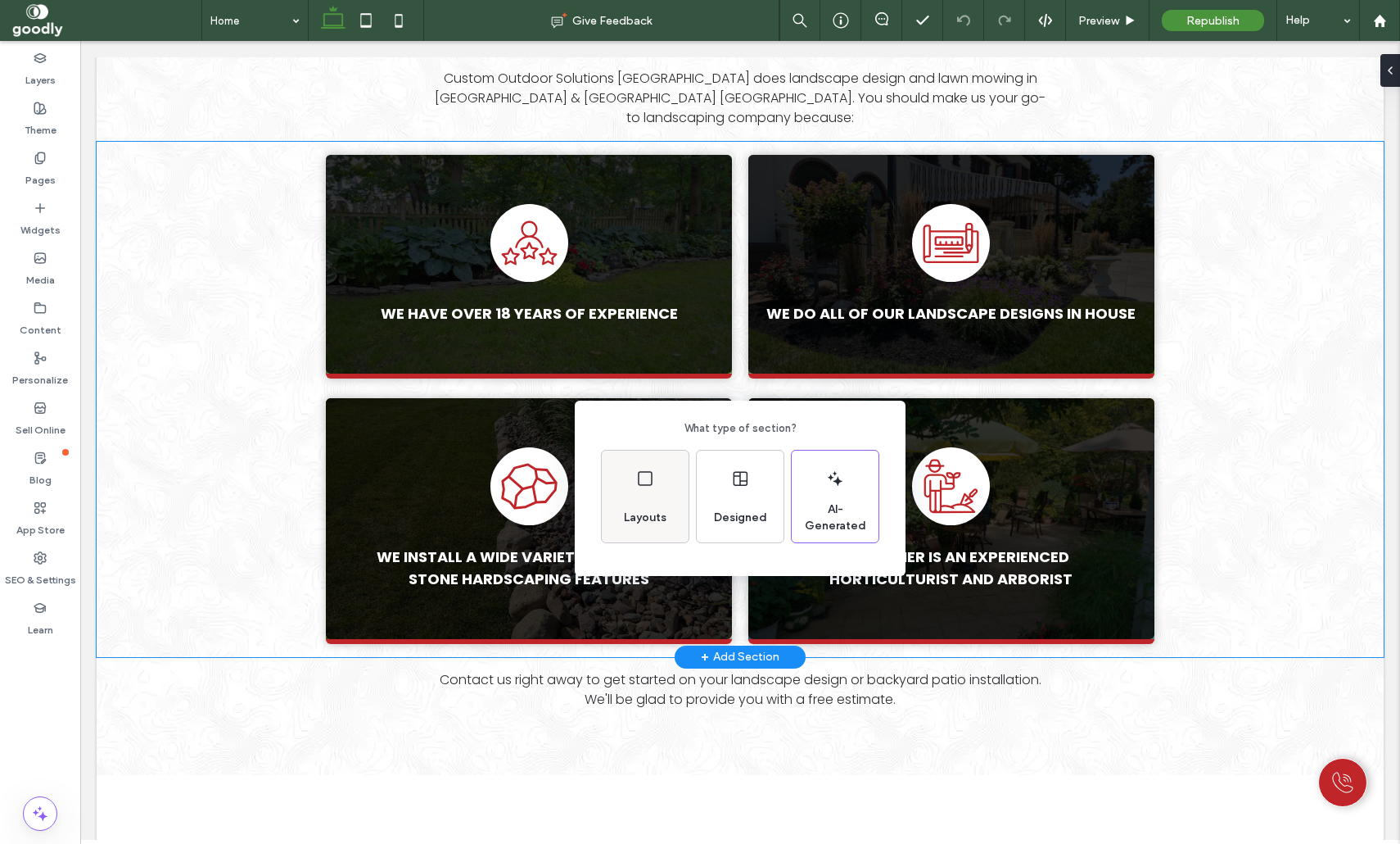
click at [667, 507] on div "Layouts" at bounding box center [645, 518] width 56 height 36
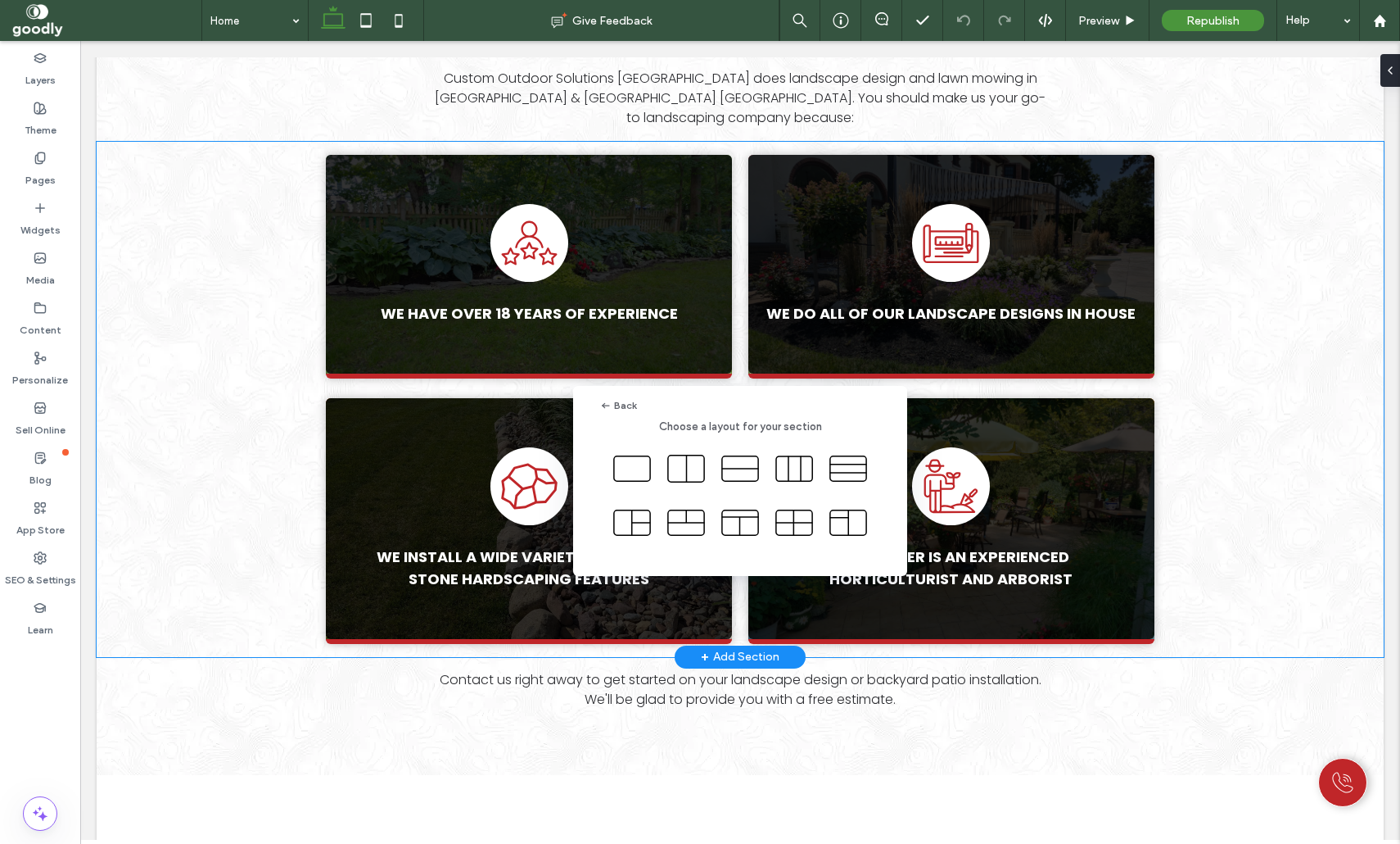
click at [906, 647] on div "Back Choose a layout for your section" at bounding box center [700, 462] width 1400 height 924
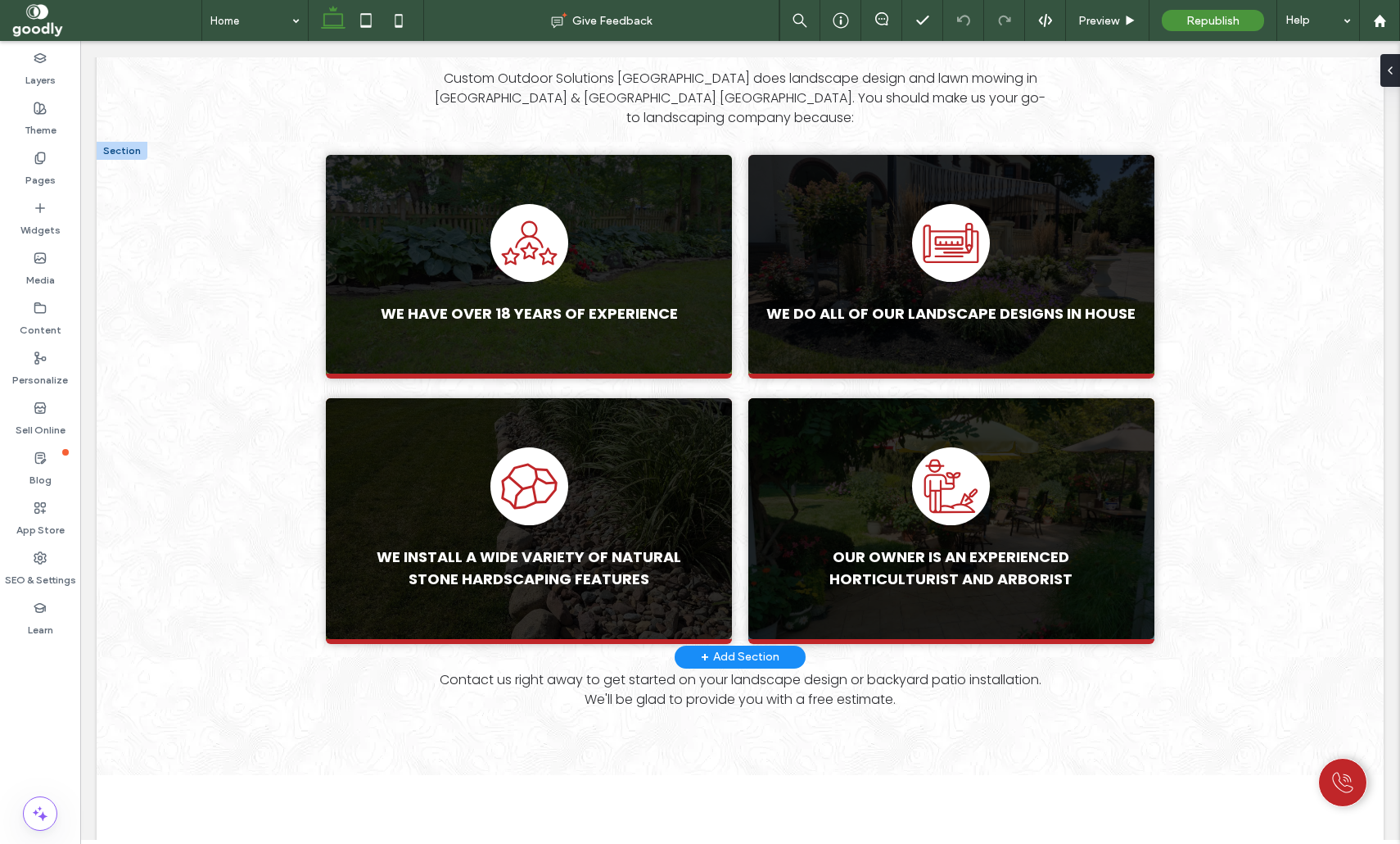
click at [722, 648] on div "+ Add Section" at bounding box center [740, 657] width 78 height 18
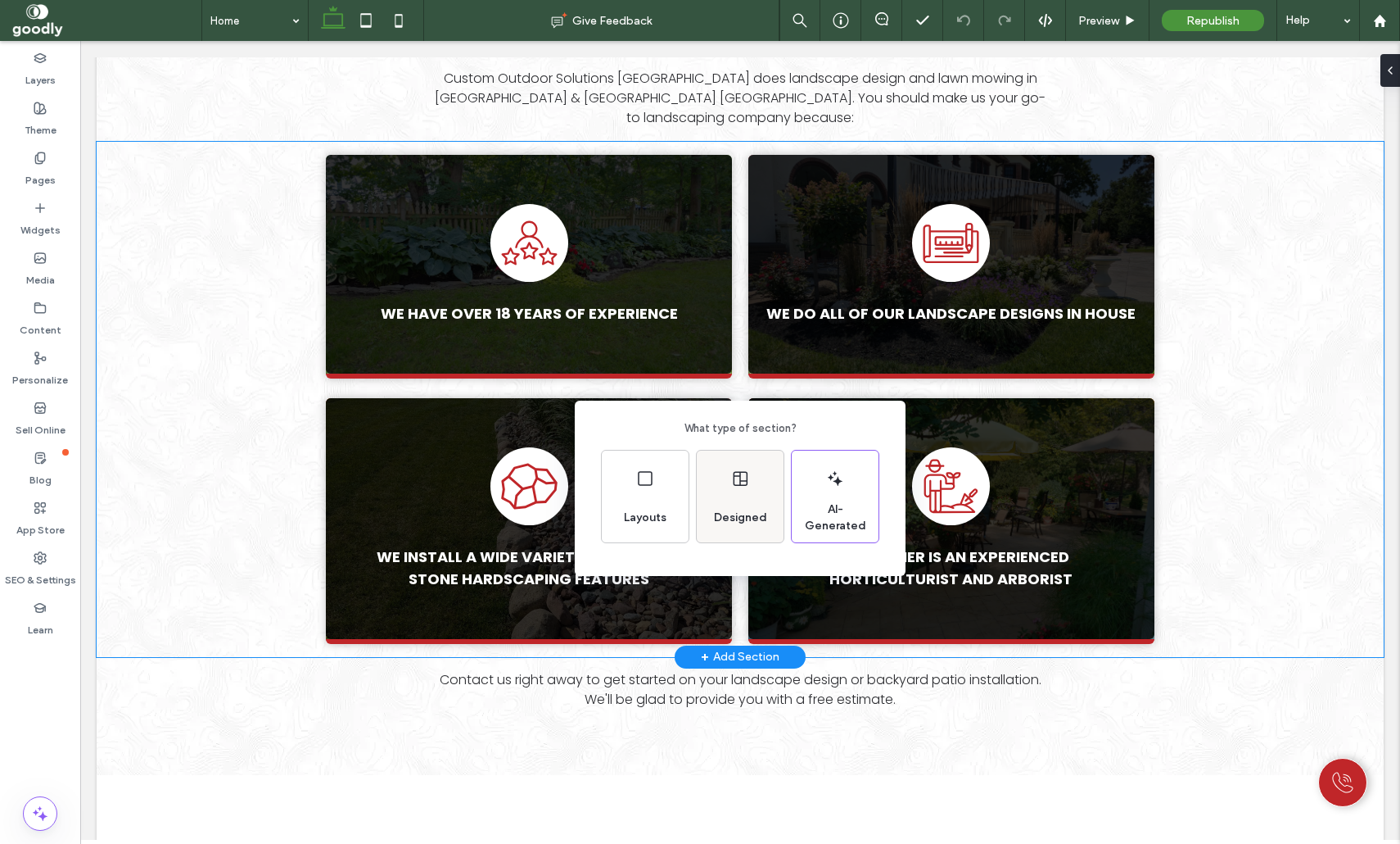
click at [731, 484] on icon at bounding box center [740, 478] width 20 height 20
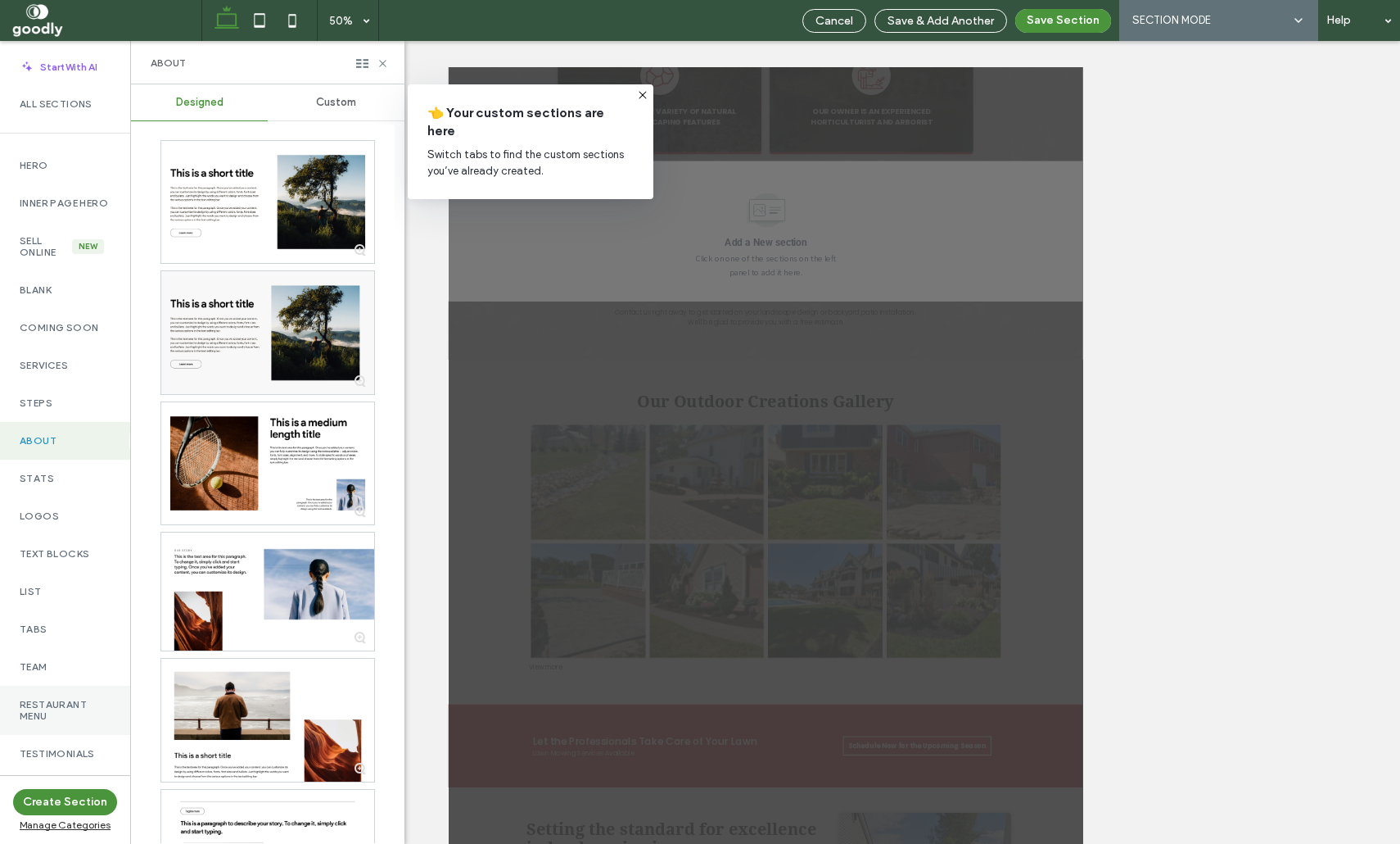
scroll to position [0, 0]
click at [69, 100] on label "All Sections" at bounding box center [65, 104] width 91 height 12
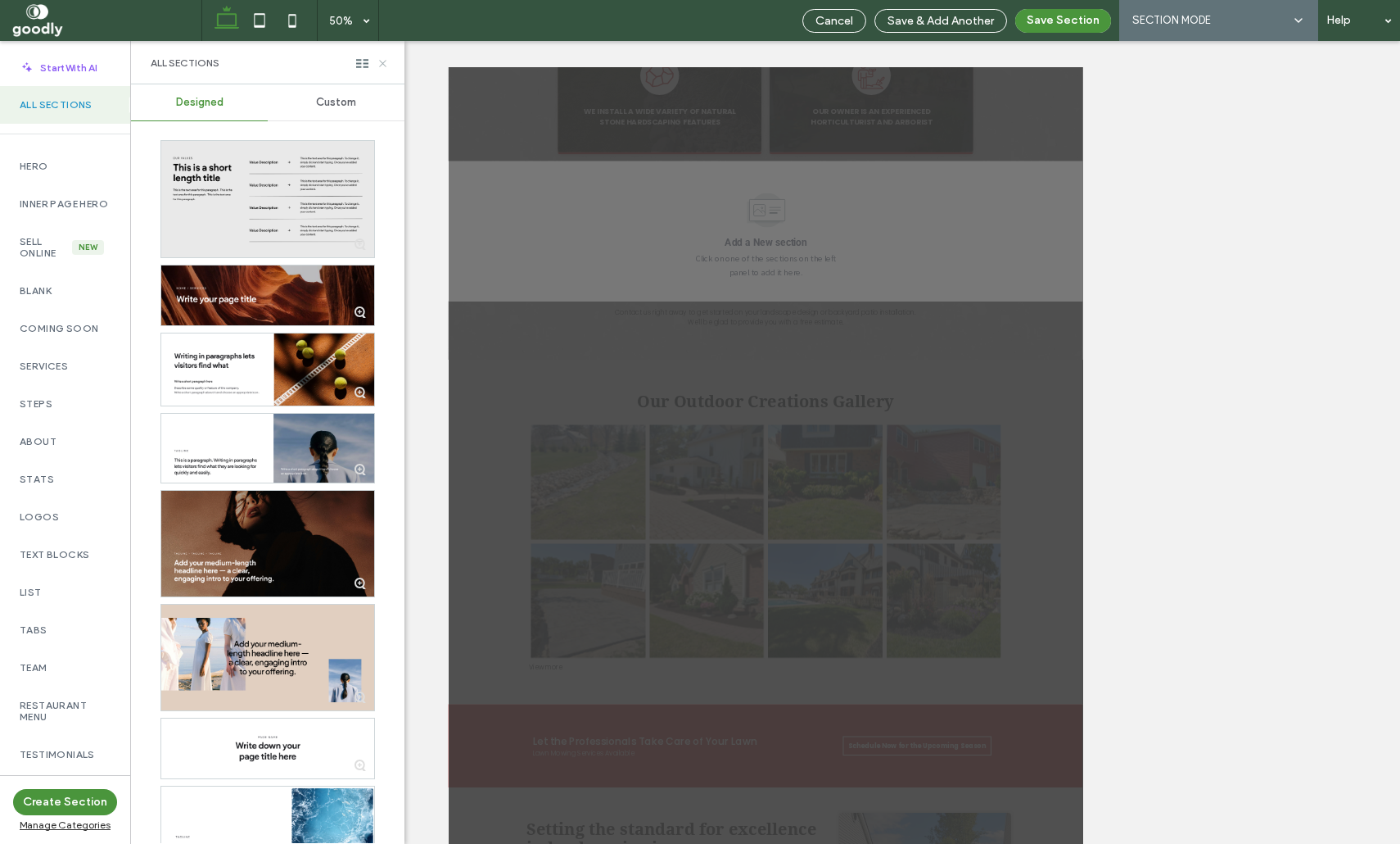
click at [380, 63] on icon at bounding box center [383, 64] width 13 height 13
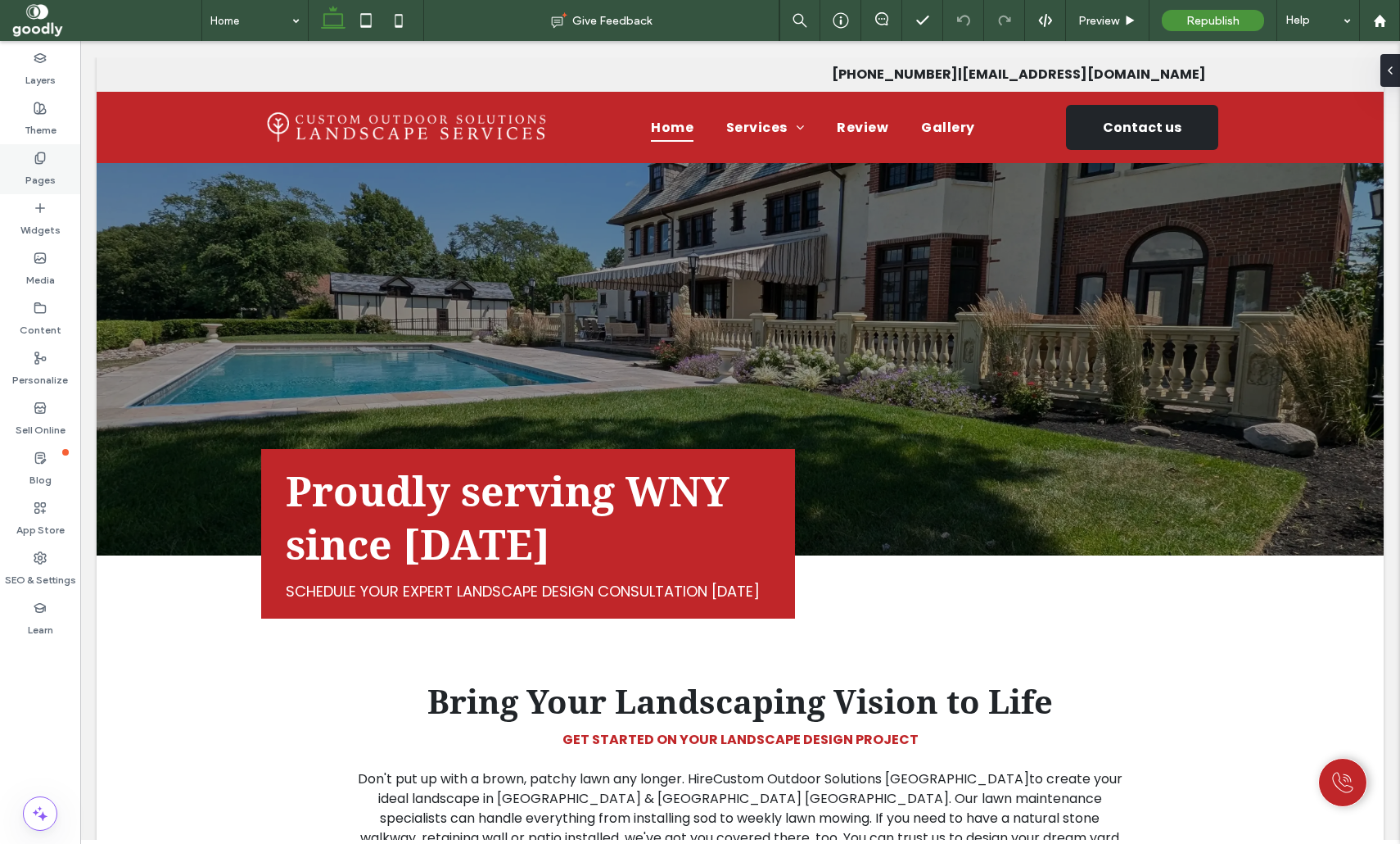
click at [27, 171] on label "Pages" at bounding box center [40, 176] width 31 height 23
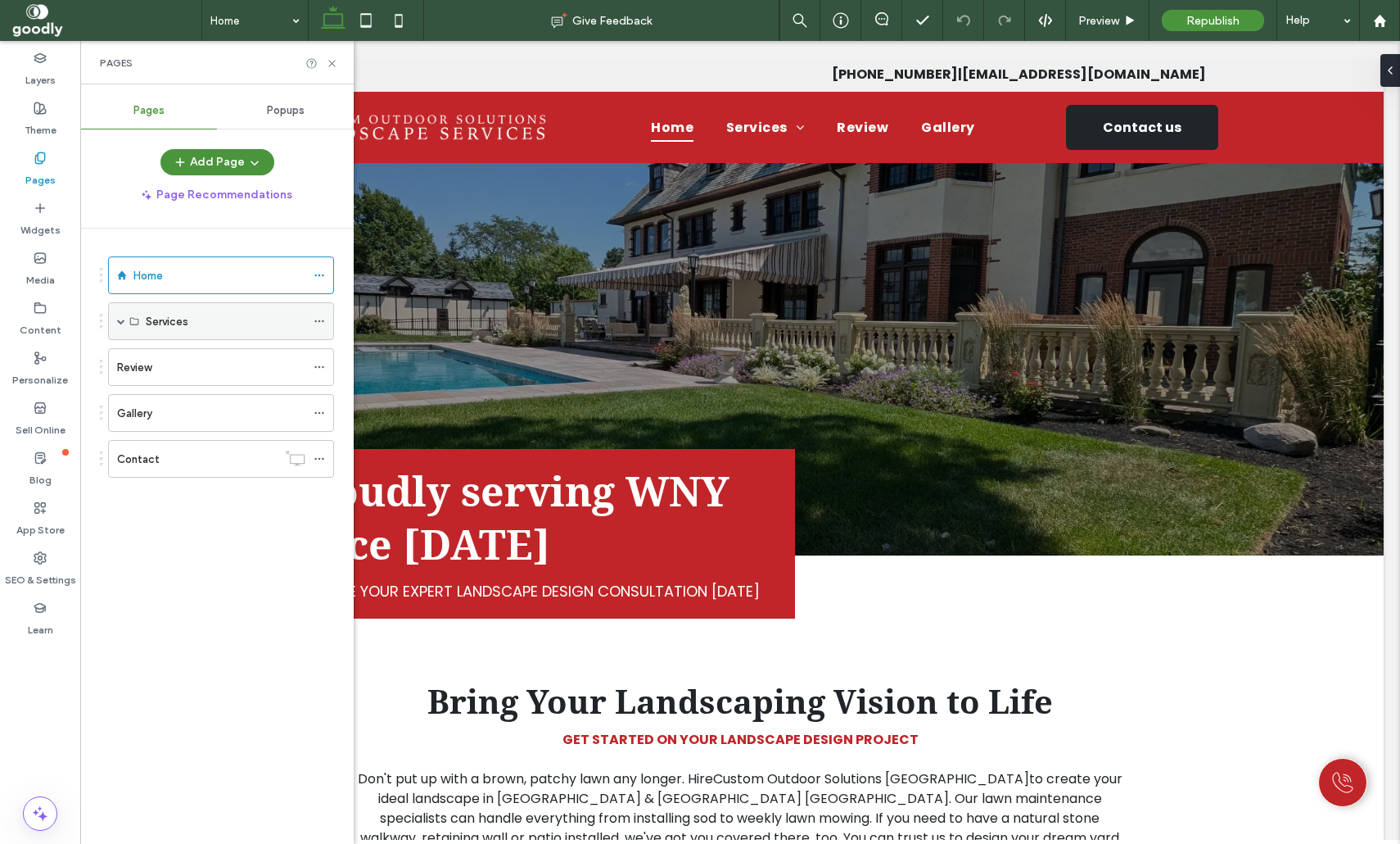
click at [120, 326] on span at bounding box center [120, 321] width 8 height 36
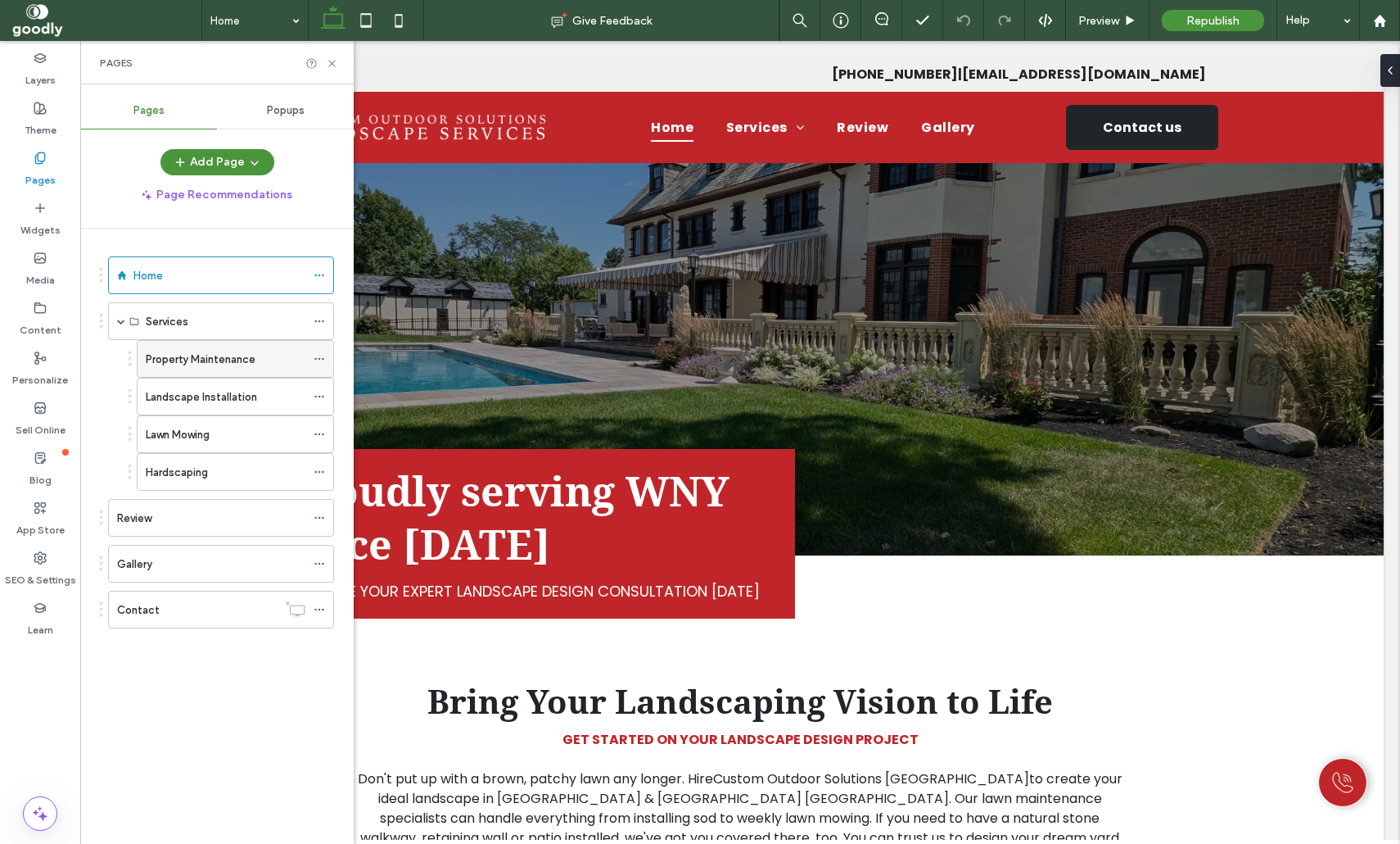
click at [201, 361] on label "Property Maintenance" at bounding box center [200, 360] width 110 height 29
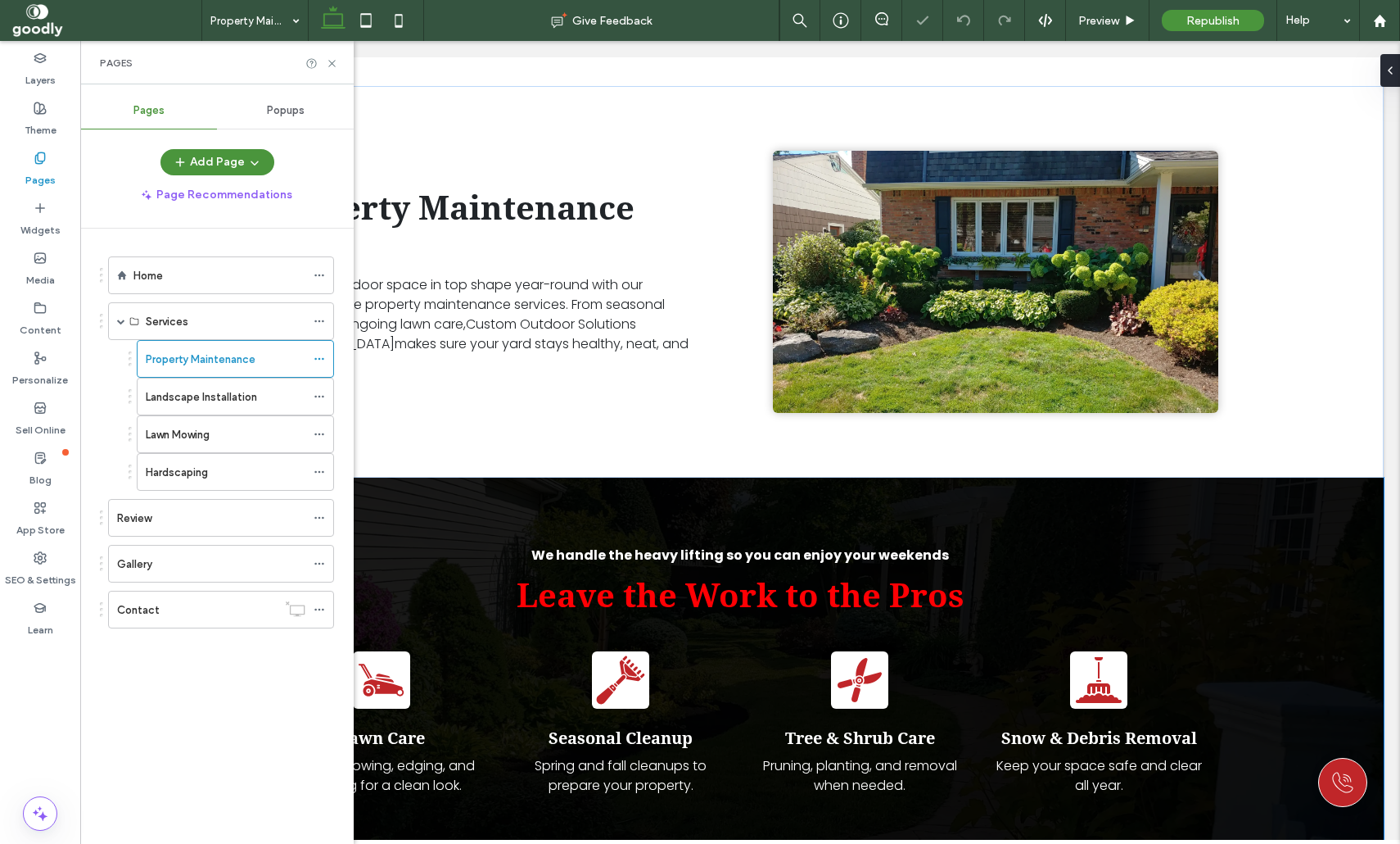
scroll to position [540, 0]
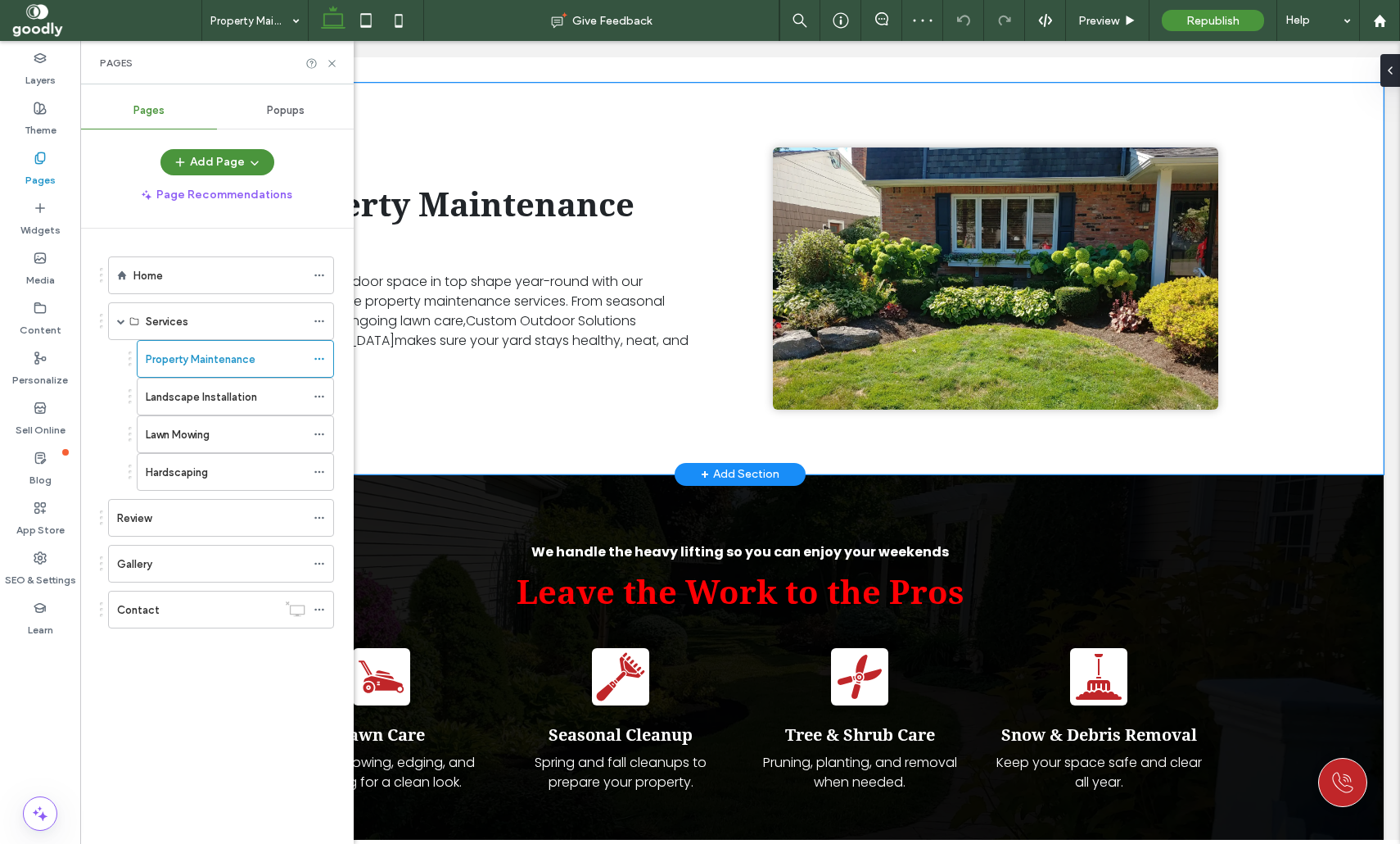
click at [1308, 315] on div "Property Maintenance Keep your outdoor space in top shape year-round with our c…" at bounding box center [740, 279] width 1288 height 392
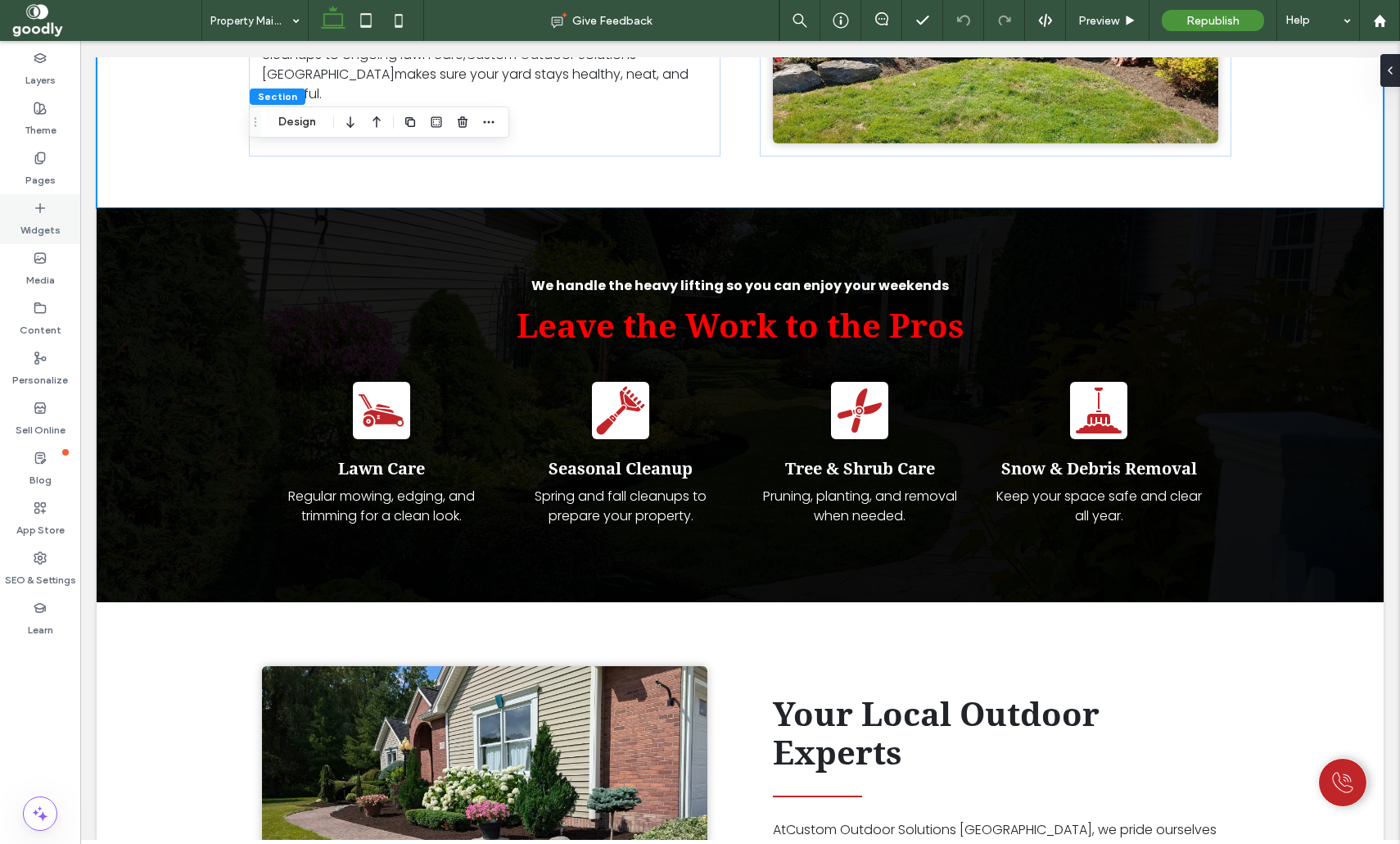
scroll to position [803, 0]
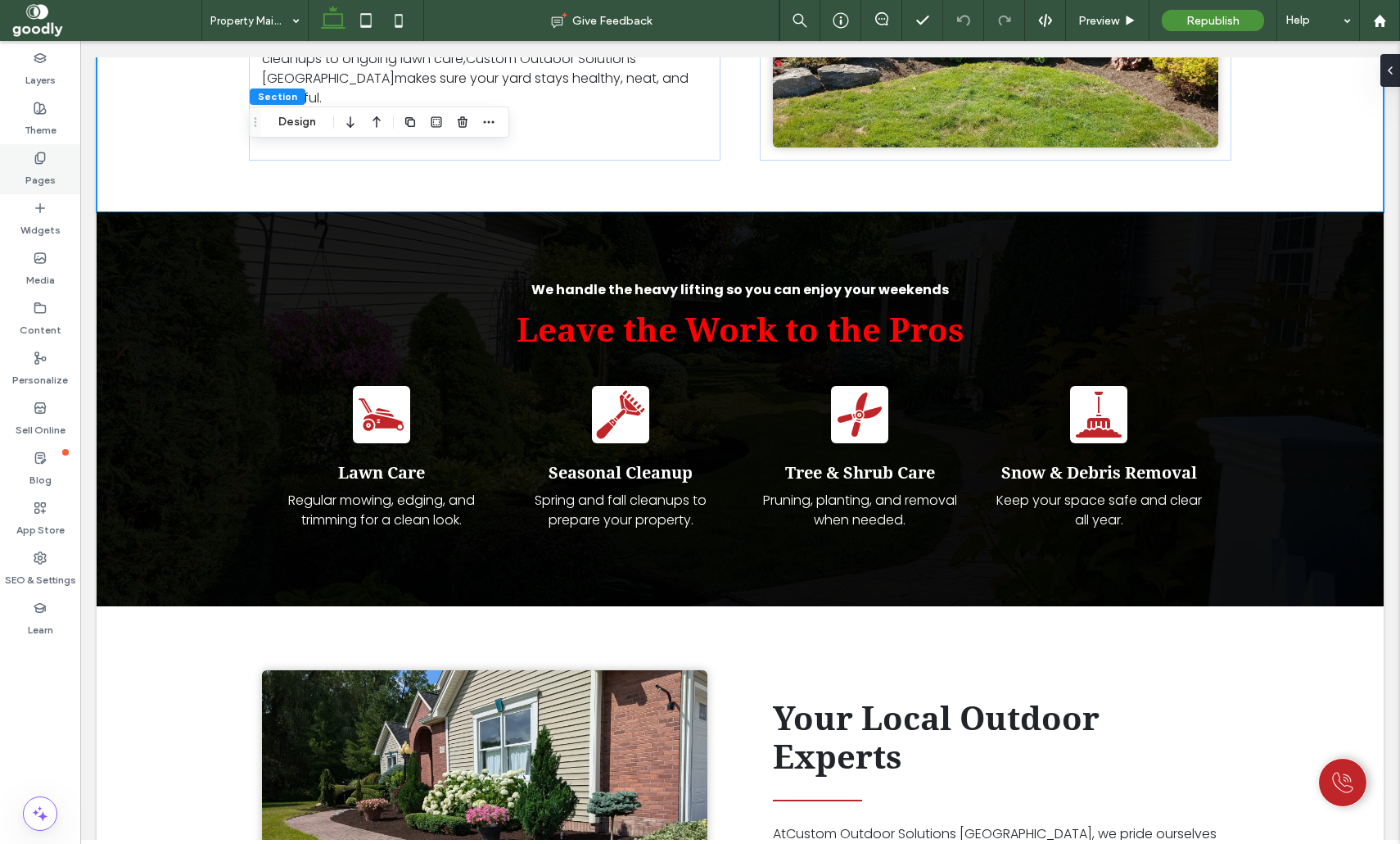
click at [29, 155] on div "Pages" at bounding box center [40, 169] width 80 height 50
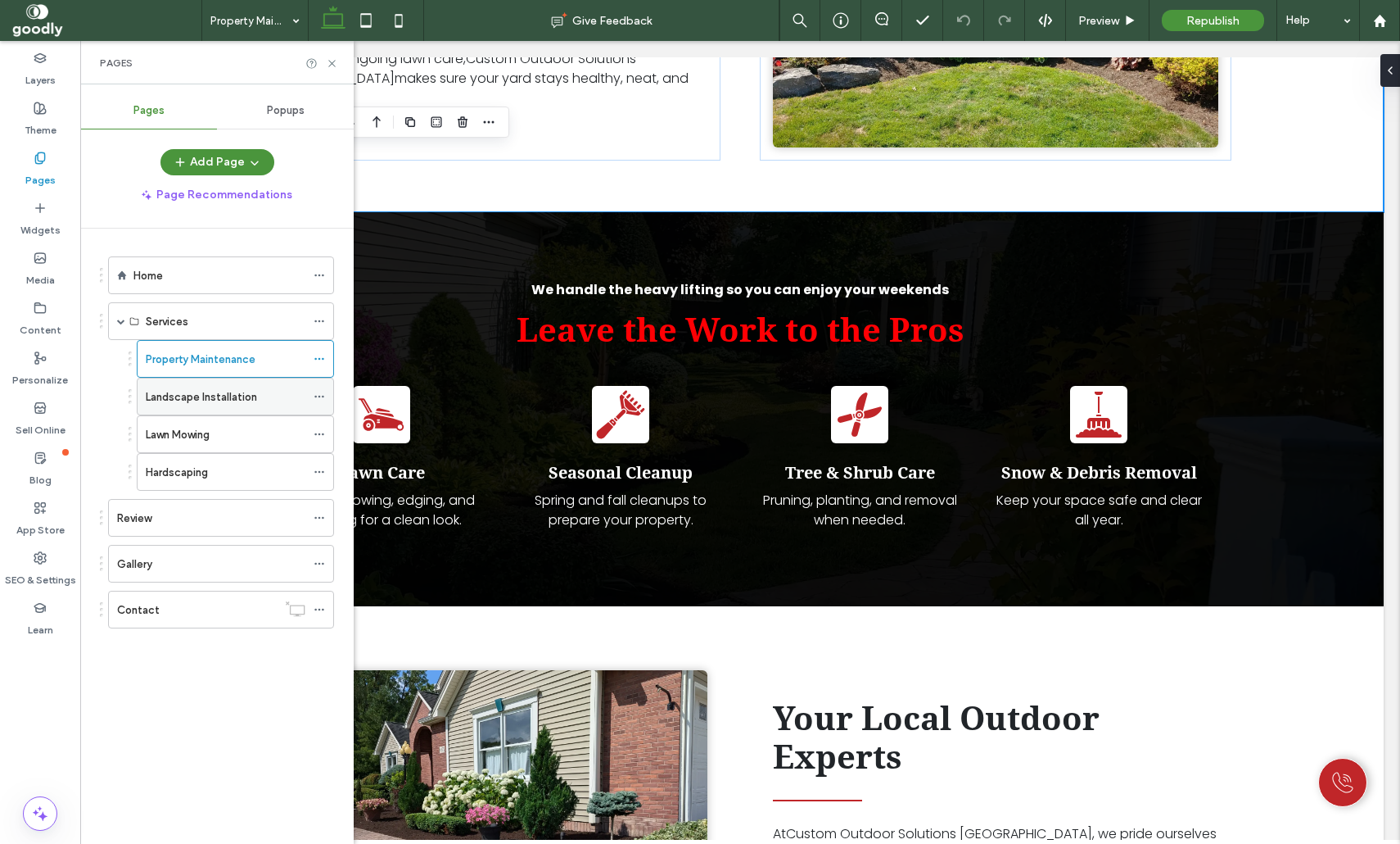
click at [252, 397] on label "Landscape Installation" at bounding box center [201, 397] width 111 height 29
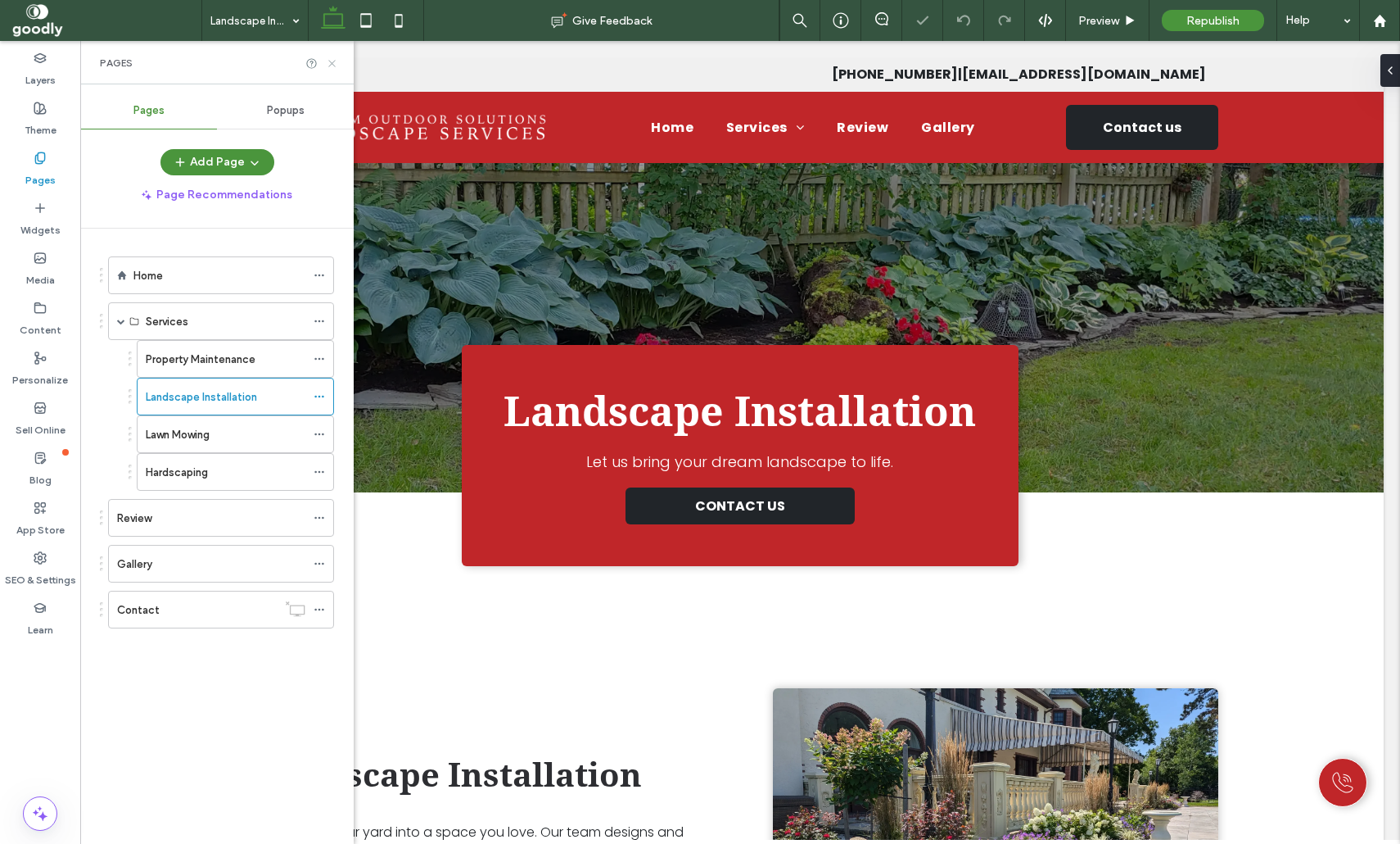
click at [329, 63] on icon at bounding box center [332, 64] width 13 height 13
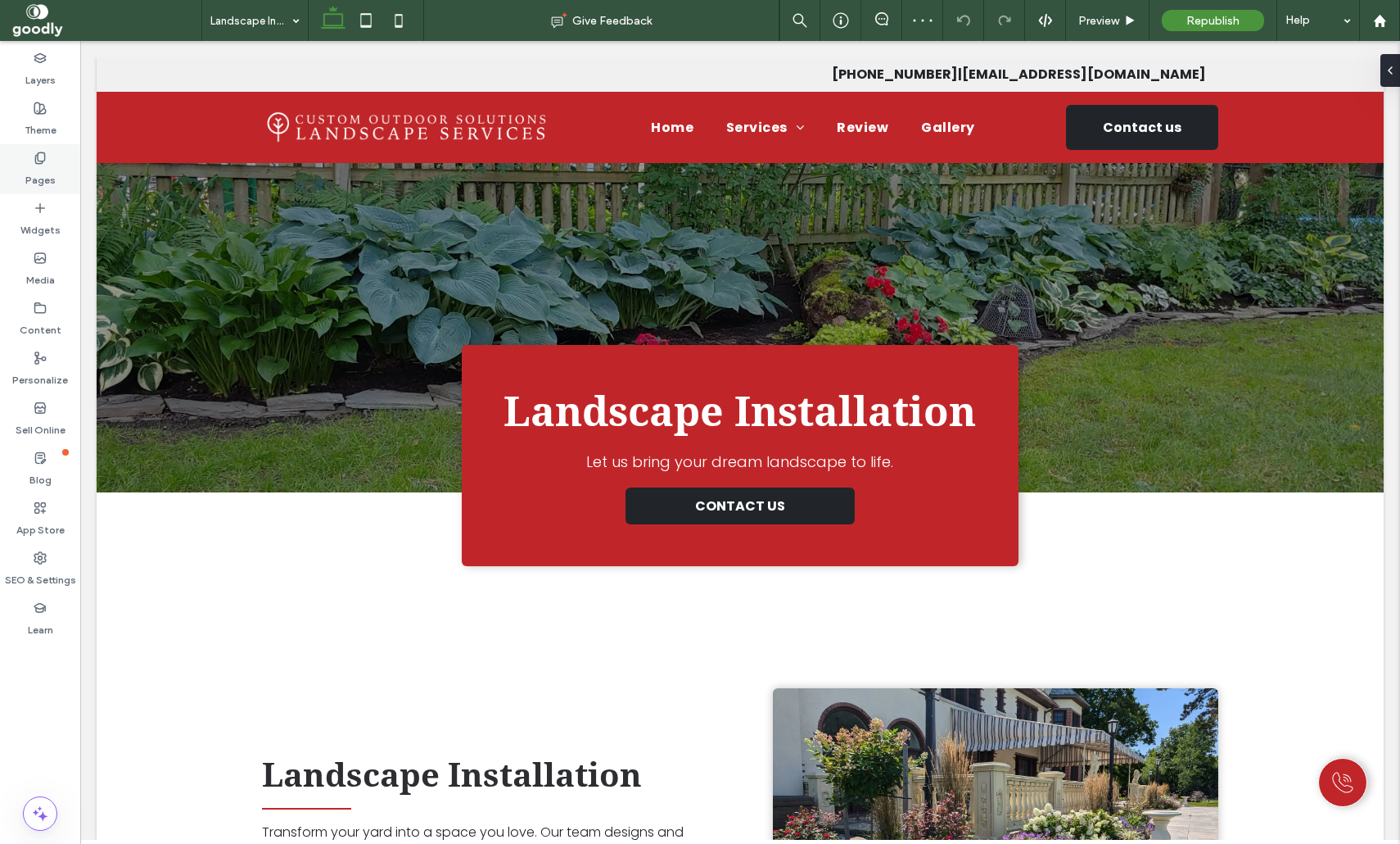
click at [25, 167] on div "Pages" at bounding box center [40, 169] width 80 height 50
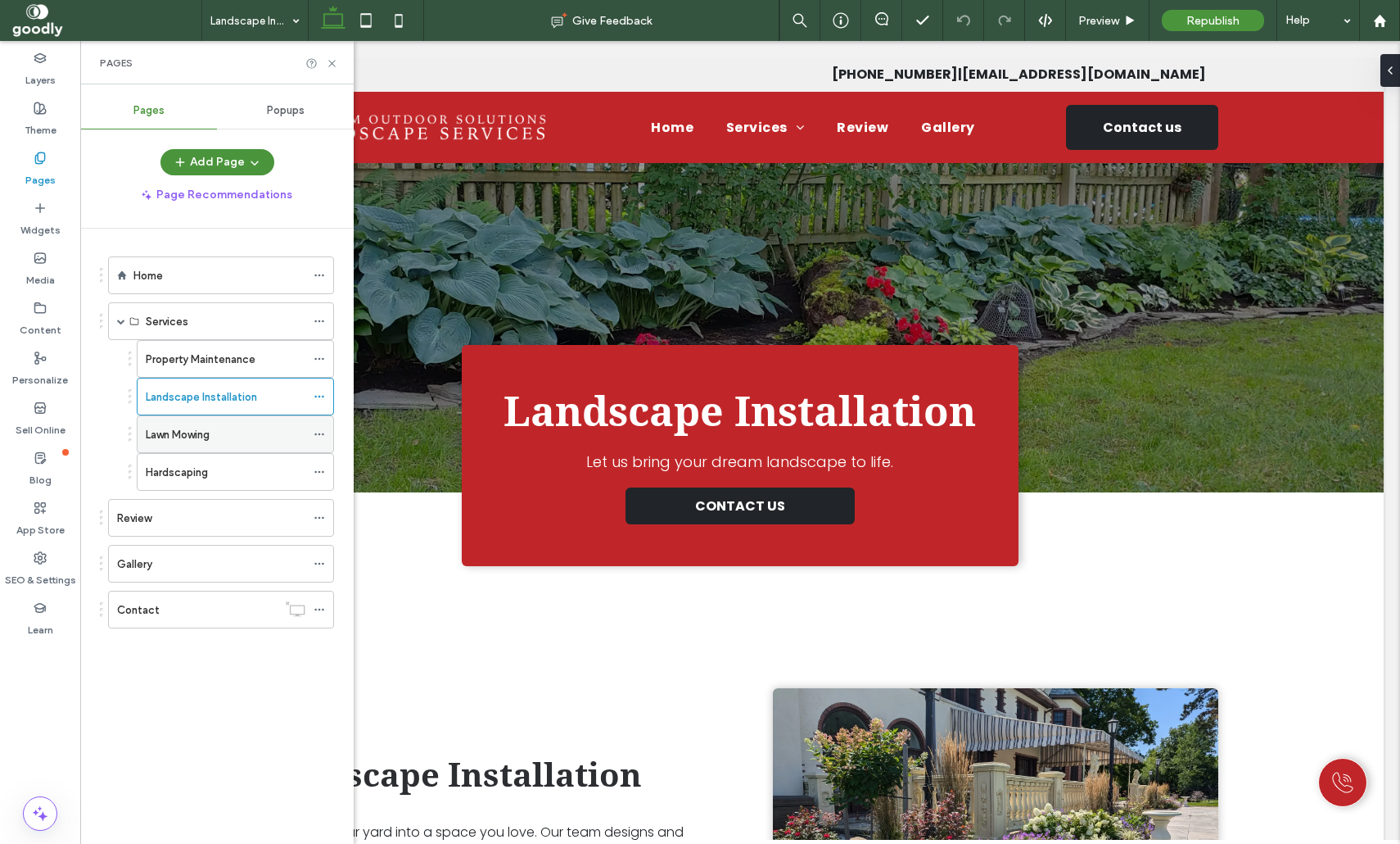
click at [277, 440] on div "Lawn Mowing" at bounding box center [226, 434] width 160 height 17
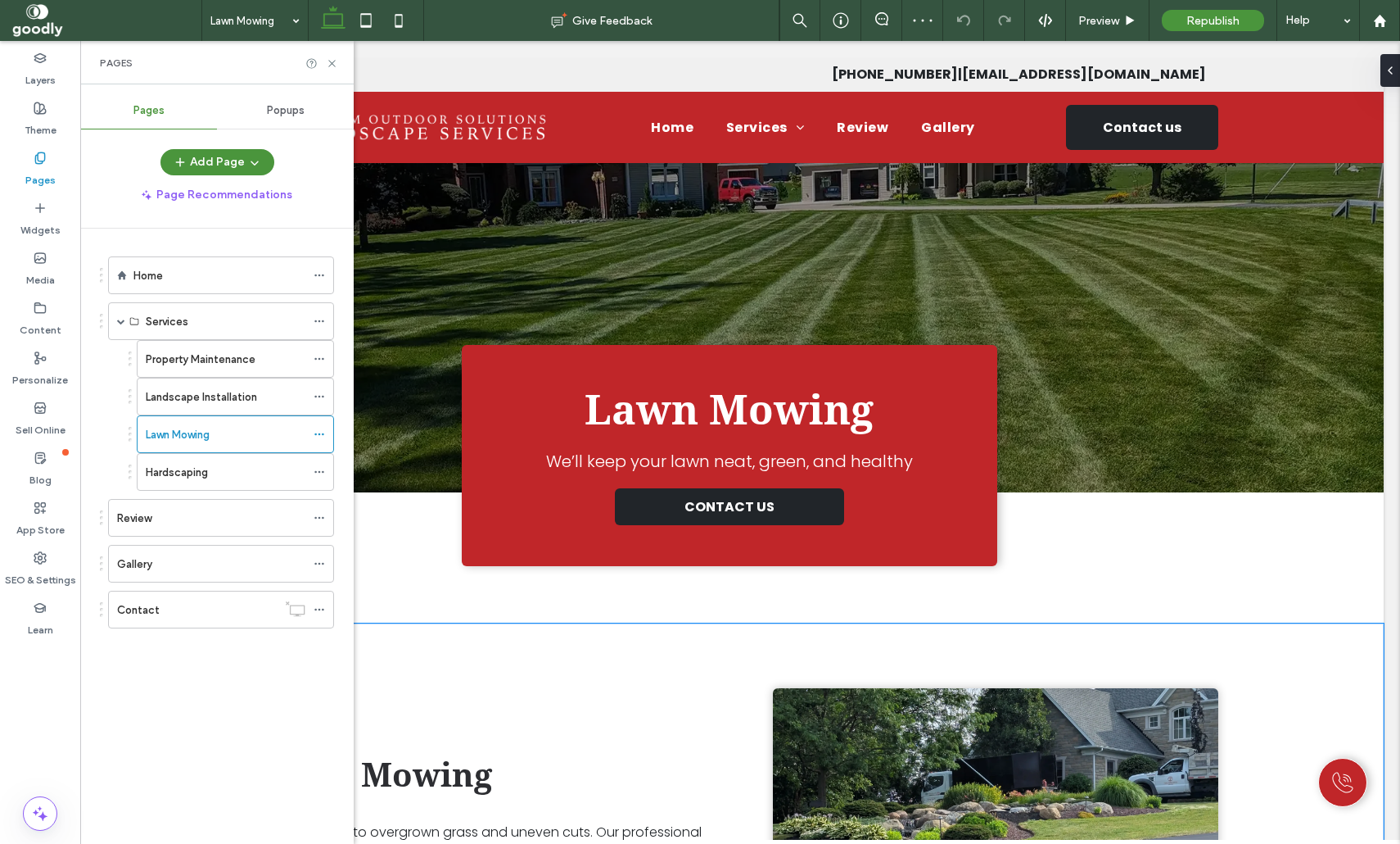
scroll to position [432, 0]
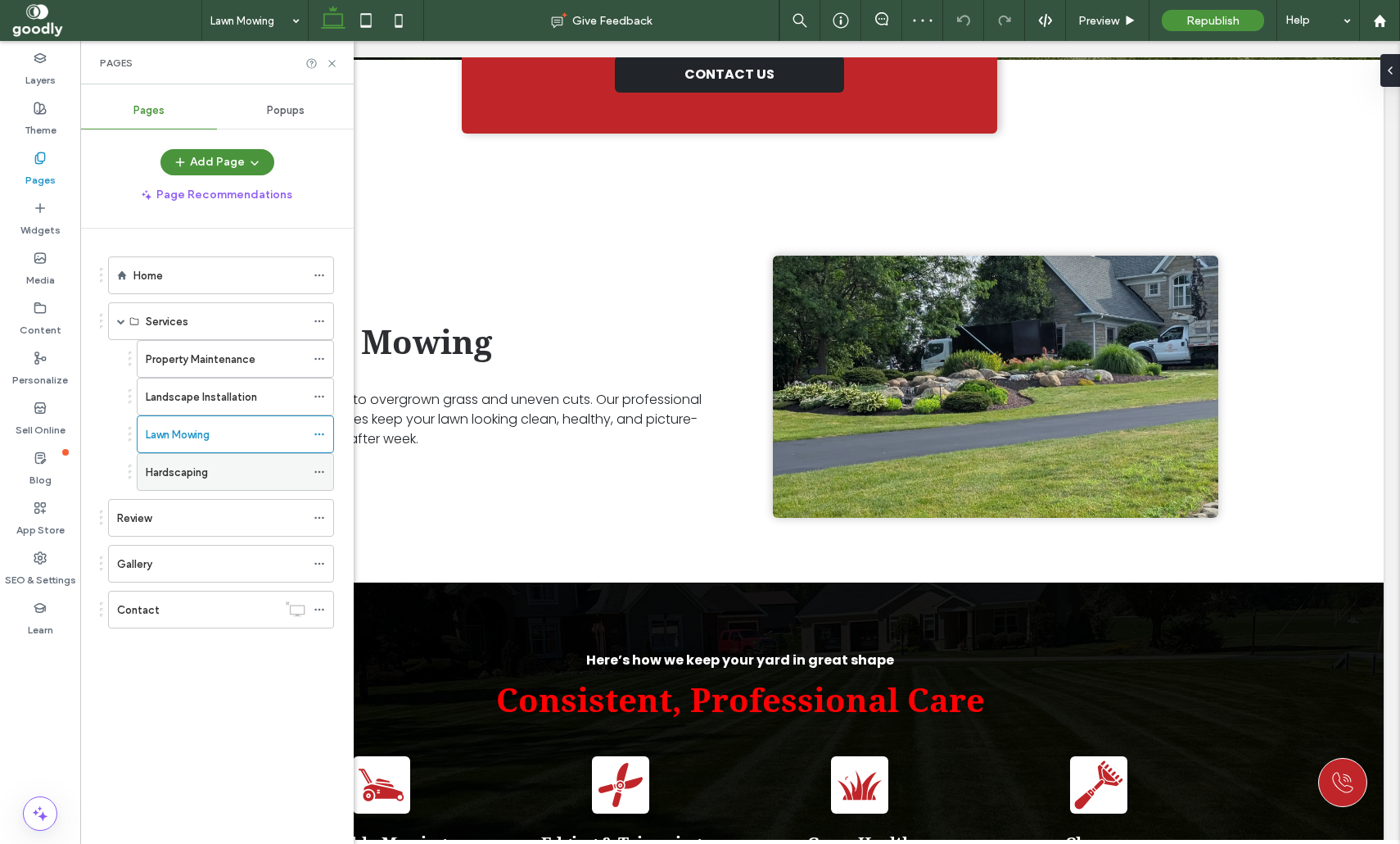
click at [226, 470] on div "Hardscaping" at bounding box center [226, 472] width 160 height 17
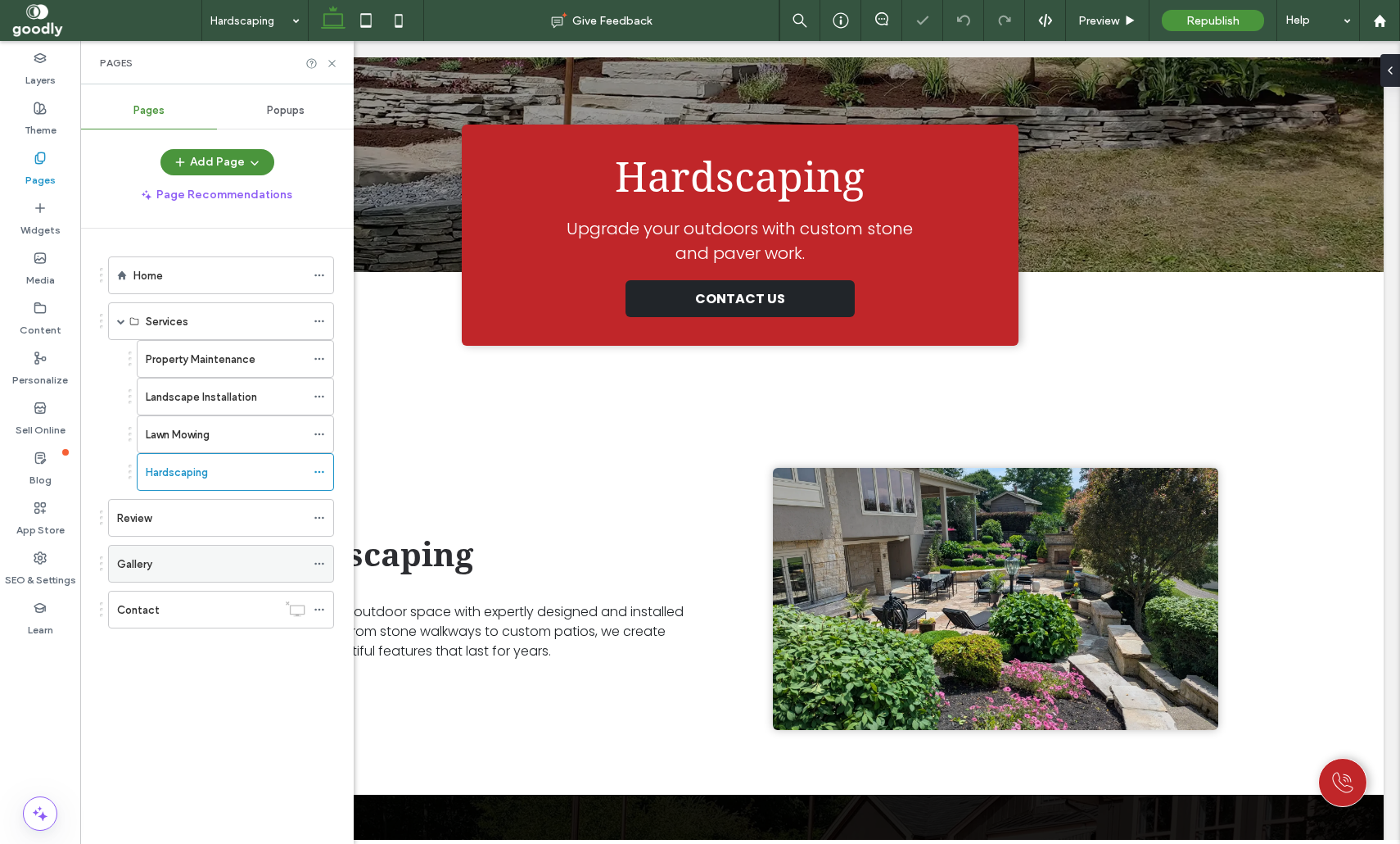
scroll to position [217, 0]
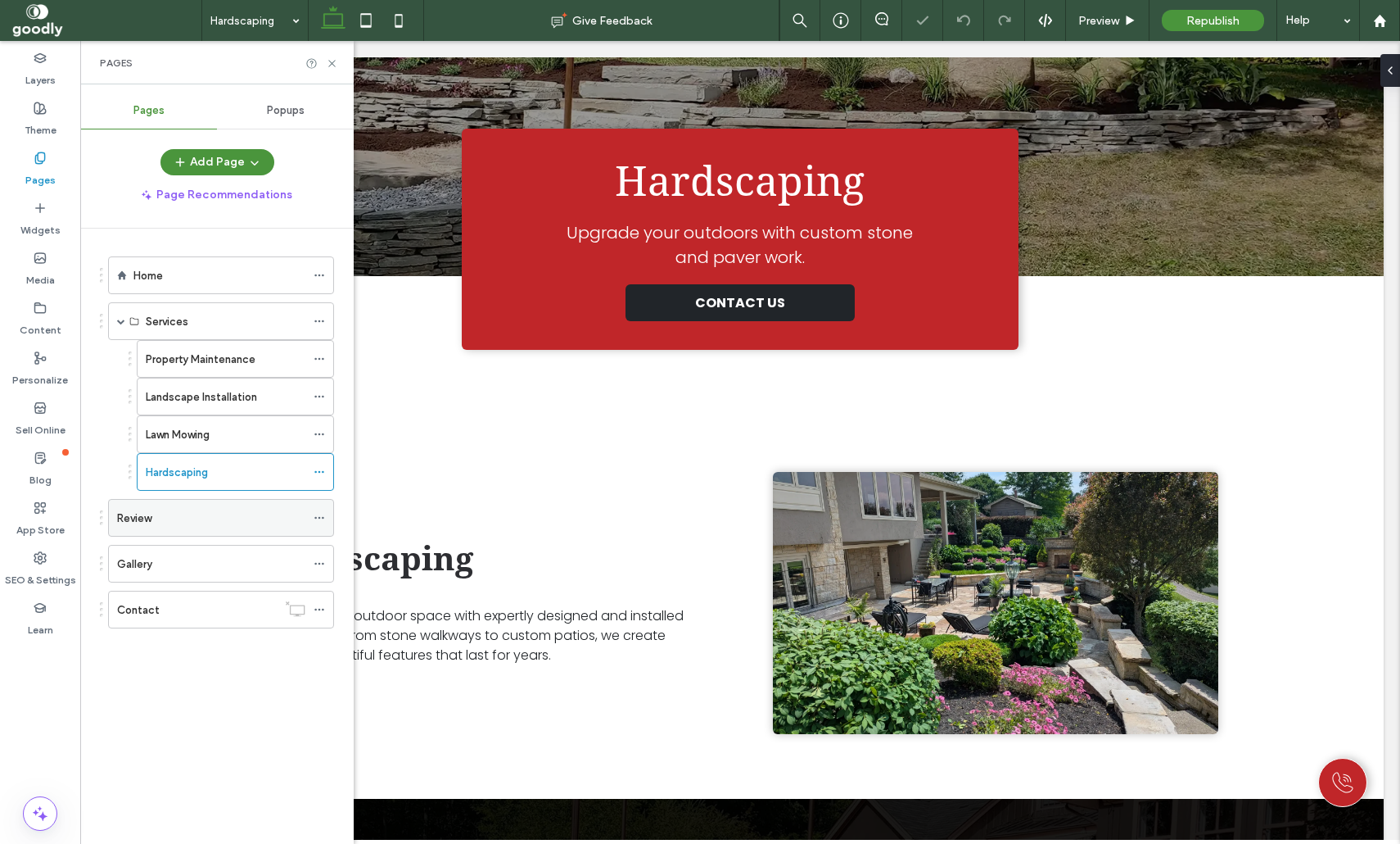
click at [208, 504] on div "Review" at bounding box center [211, 518] width 189 height 36
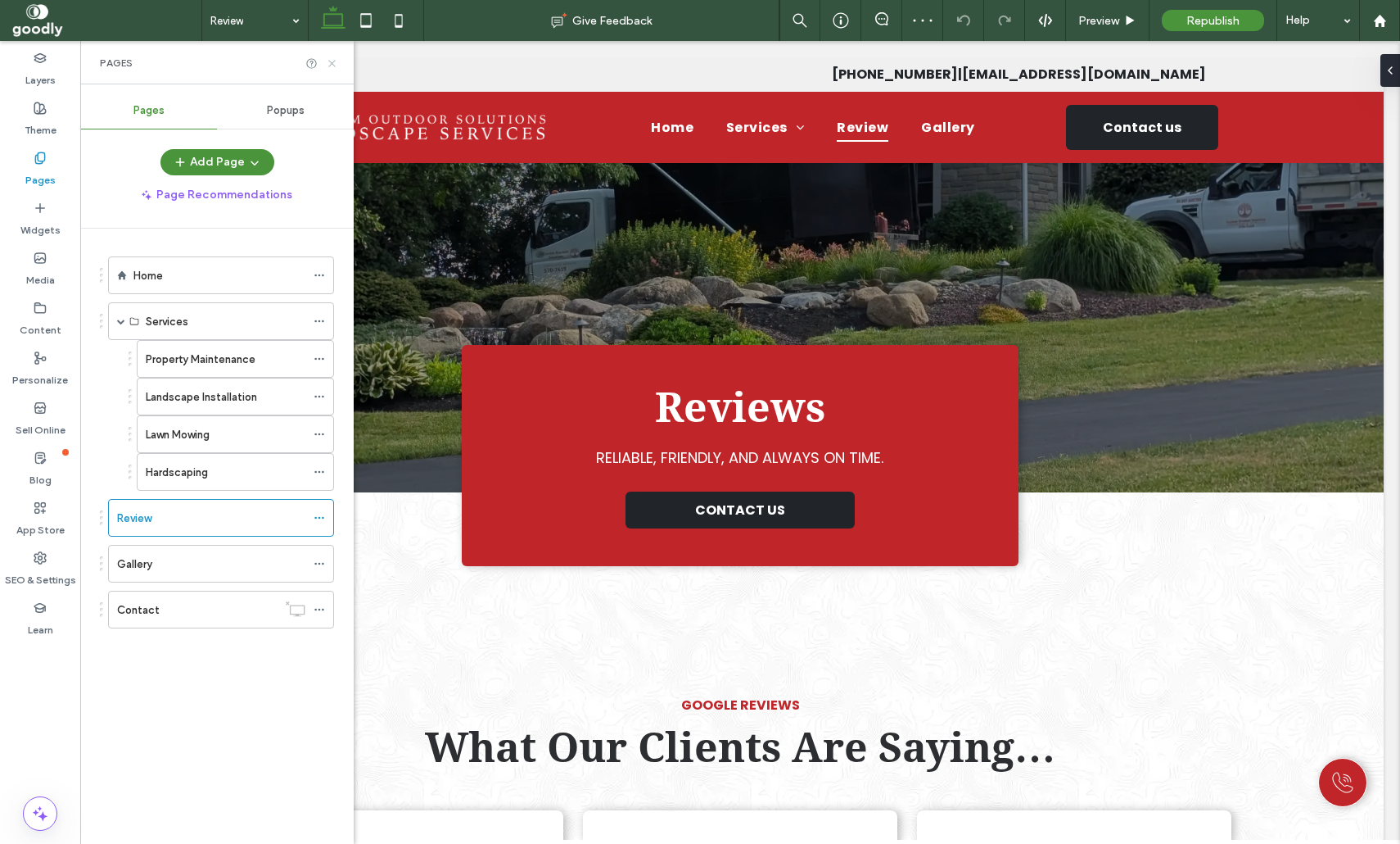
click at [333, 64] on icon at bounding box center [332, 64] width 13 height 13
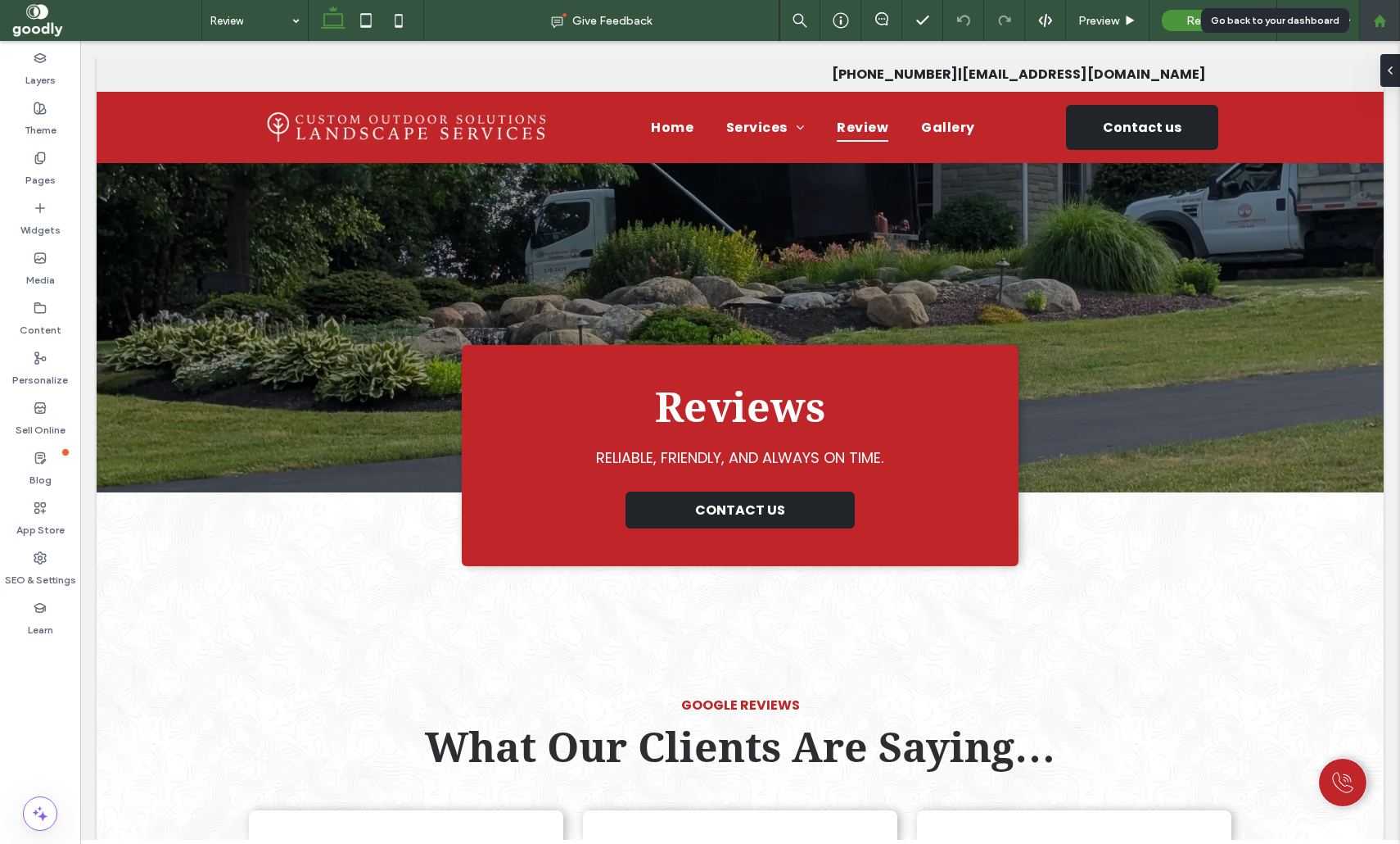
click at [1389, 20] on div at bounding box center [1380, 20] width 40 height 13
